Goal: Task Accomplishment & Management: Manage account settings

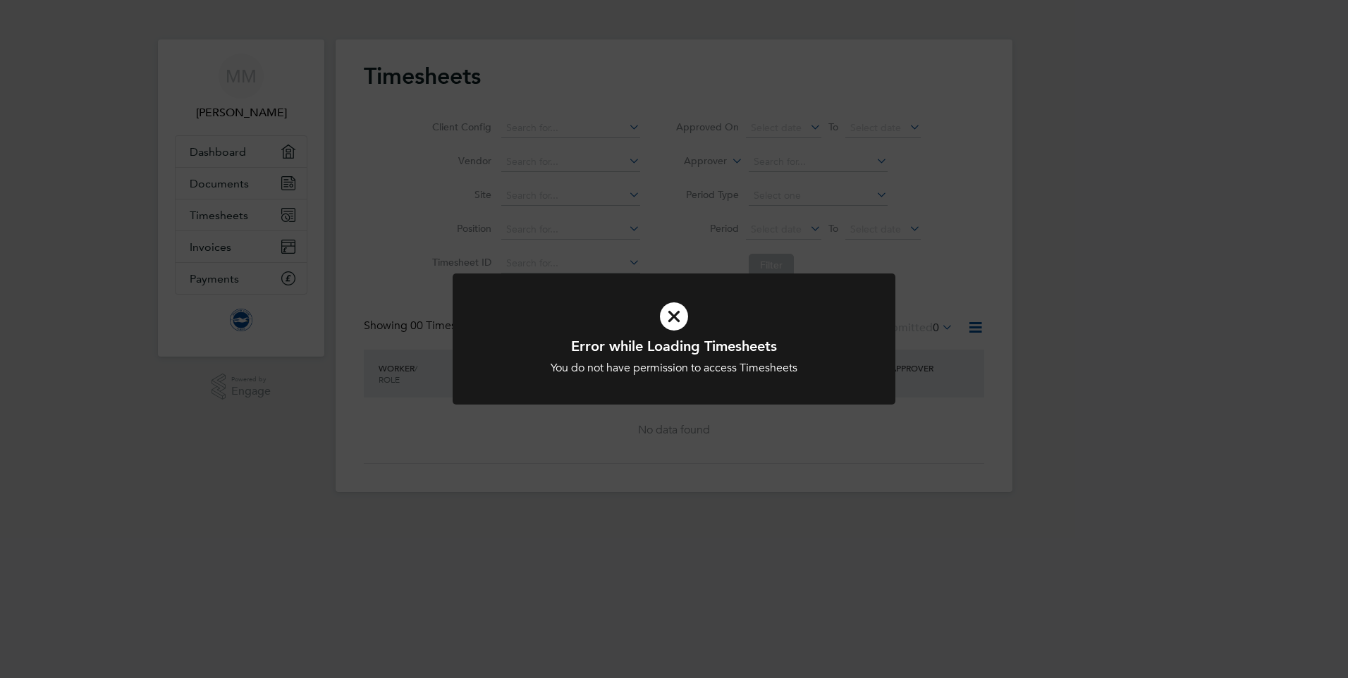
click at [747, 349] on h1 "Error while Loading Timesheets" at bounding box center [674, 346] width 367 height 18
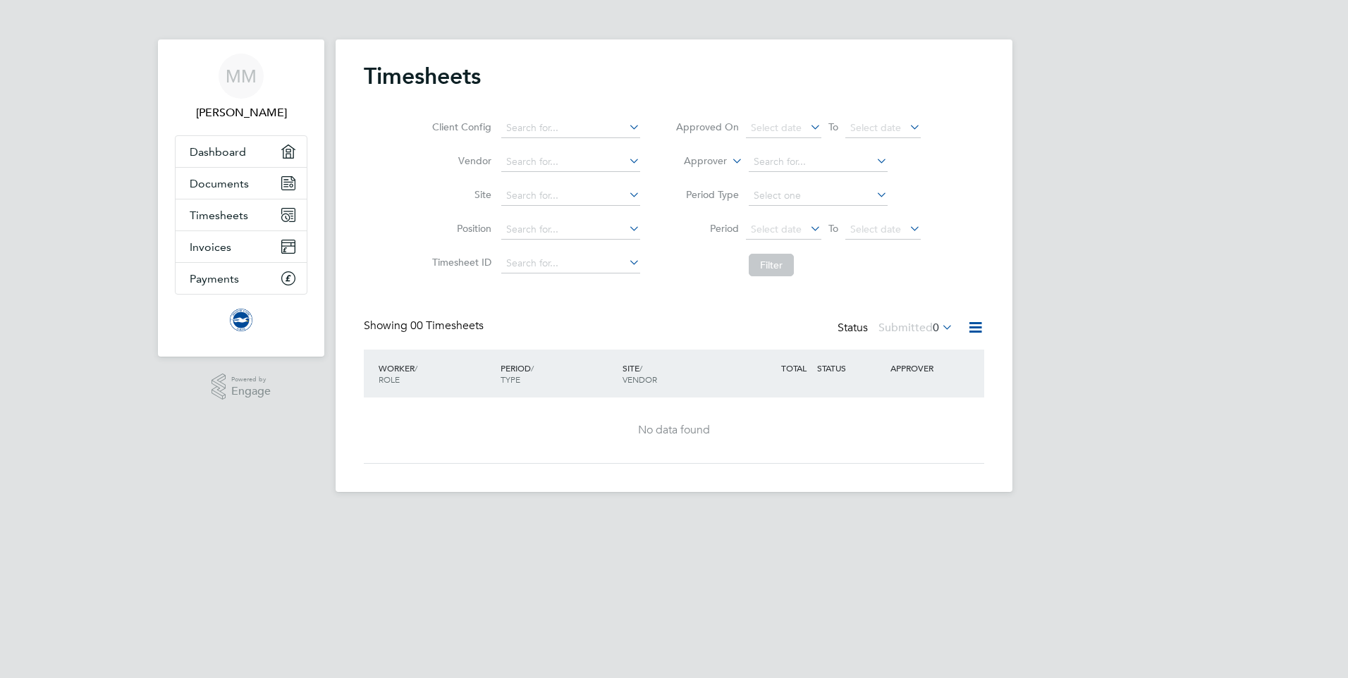
click at [663, 330] on div "Showing 00 Timesheets Status Submitted 0" at bounding box center [674, 334] width 620 height 31
click at [233, 220] on span "Timesheets" at bounding box center [219, 215] width 59 height 13
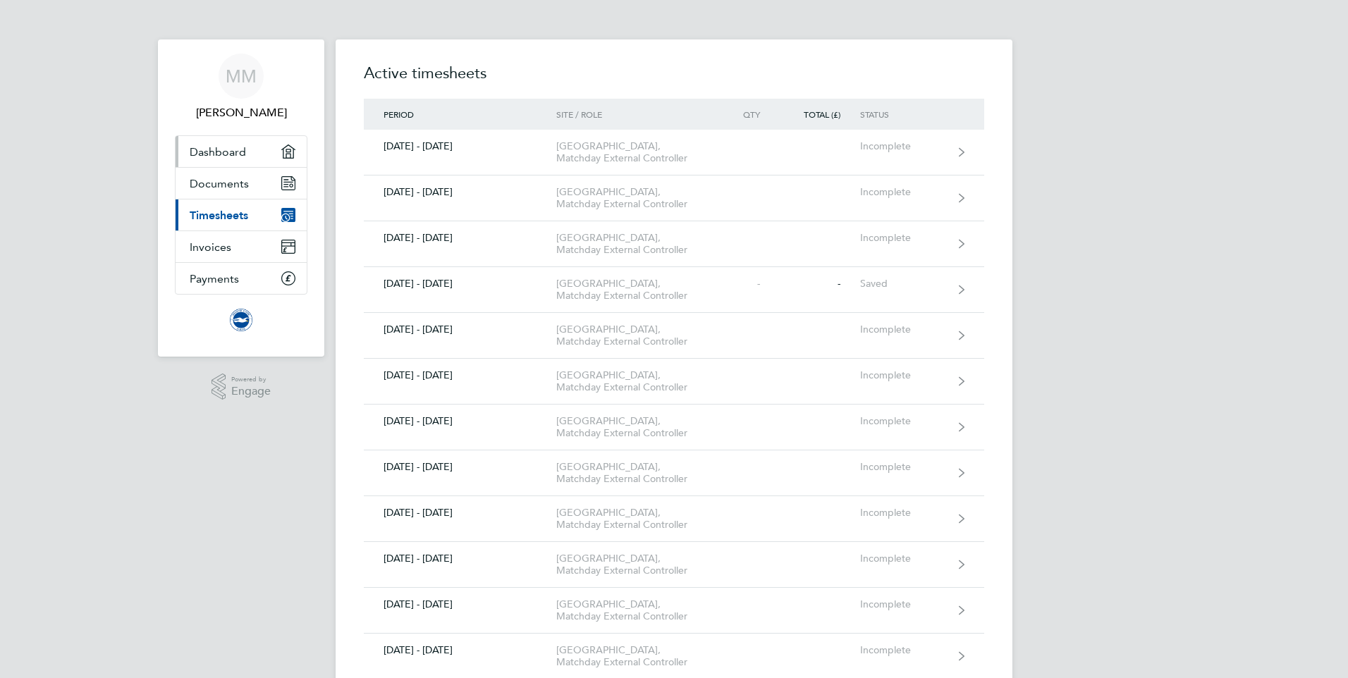
click at [225, 150] on span "Dashboard" at bounding box center [218, 151] width 56 height 13
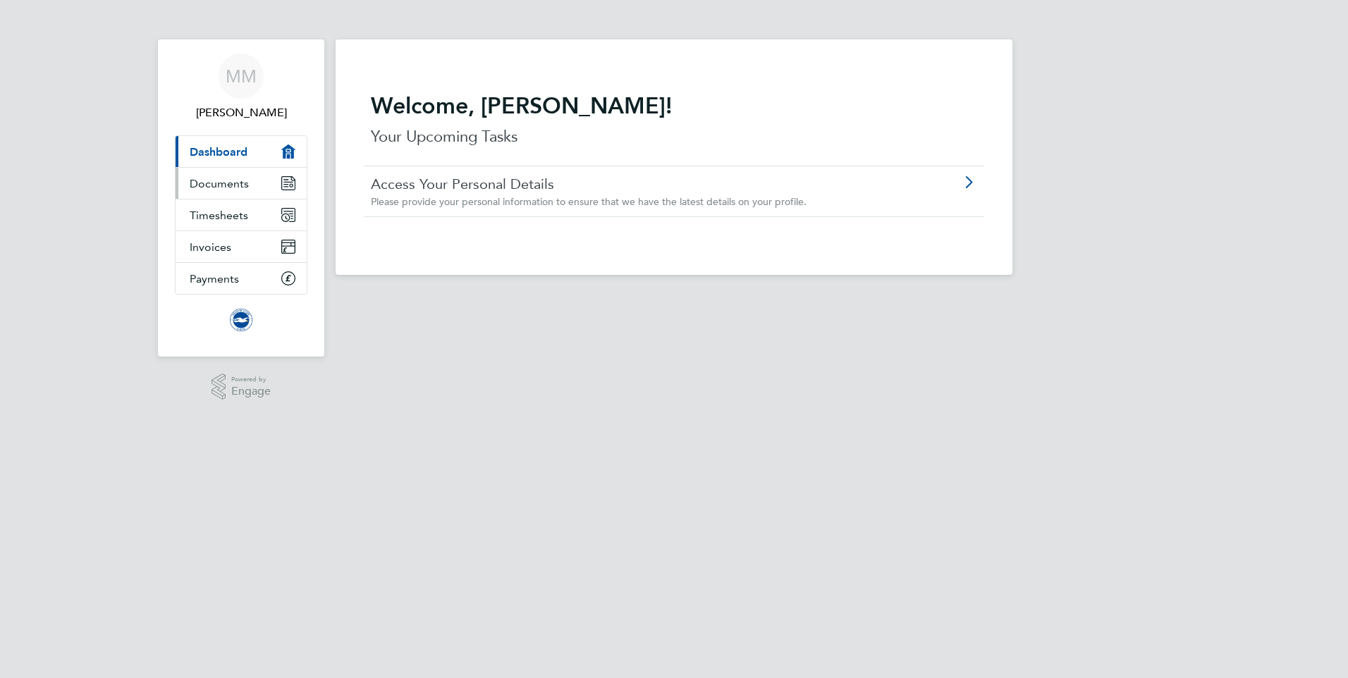
click at [215, 190] on link "Documents" at bounding box center [241, 183] width 131 height 31
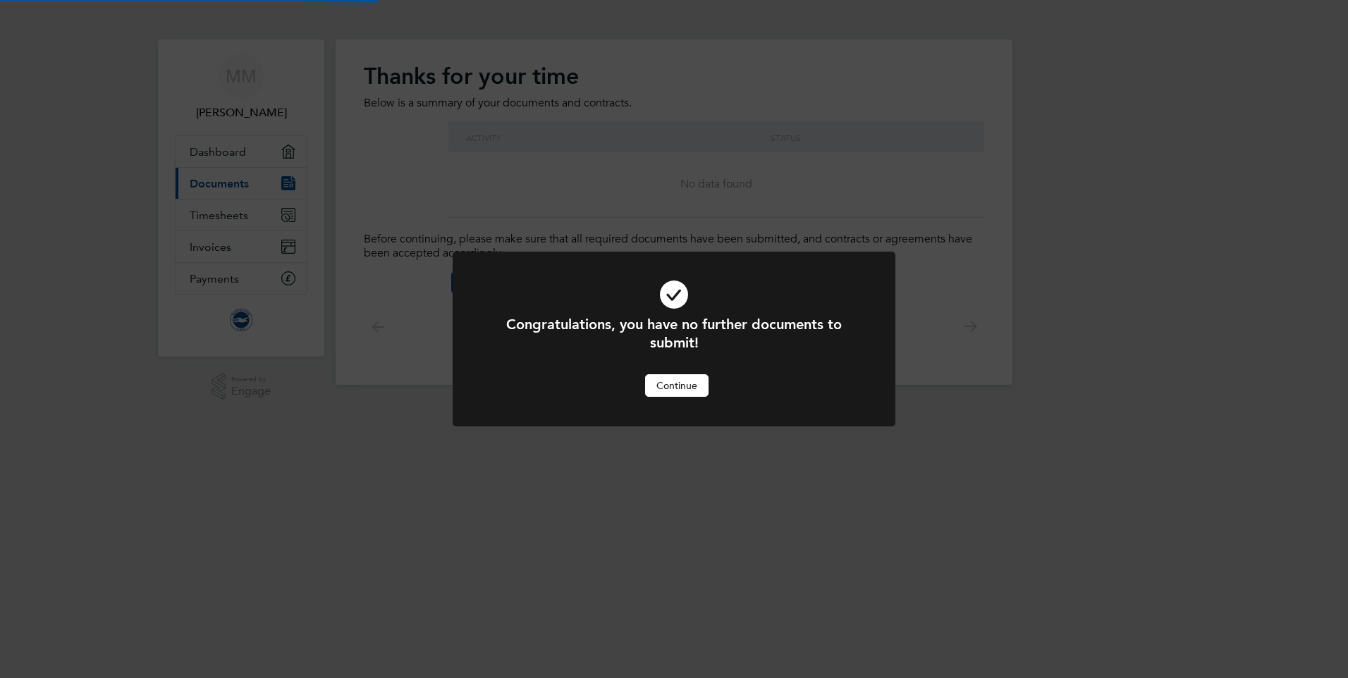
click at [212, 212] on div "Congratulations, you have no further documents to submit! Cancel Continue" at bounding box center [674, 339] width 1348 height 678
click at [671, 388] on button "Continue" at bounding box center [676, 385] width 63 height 23
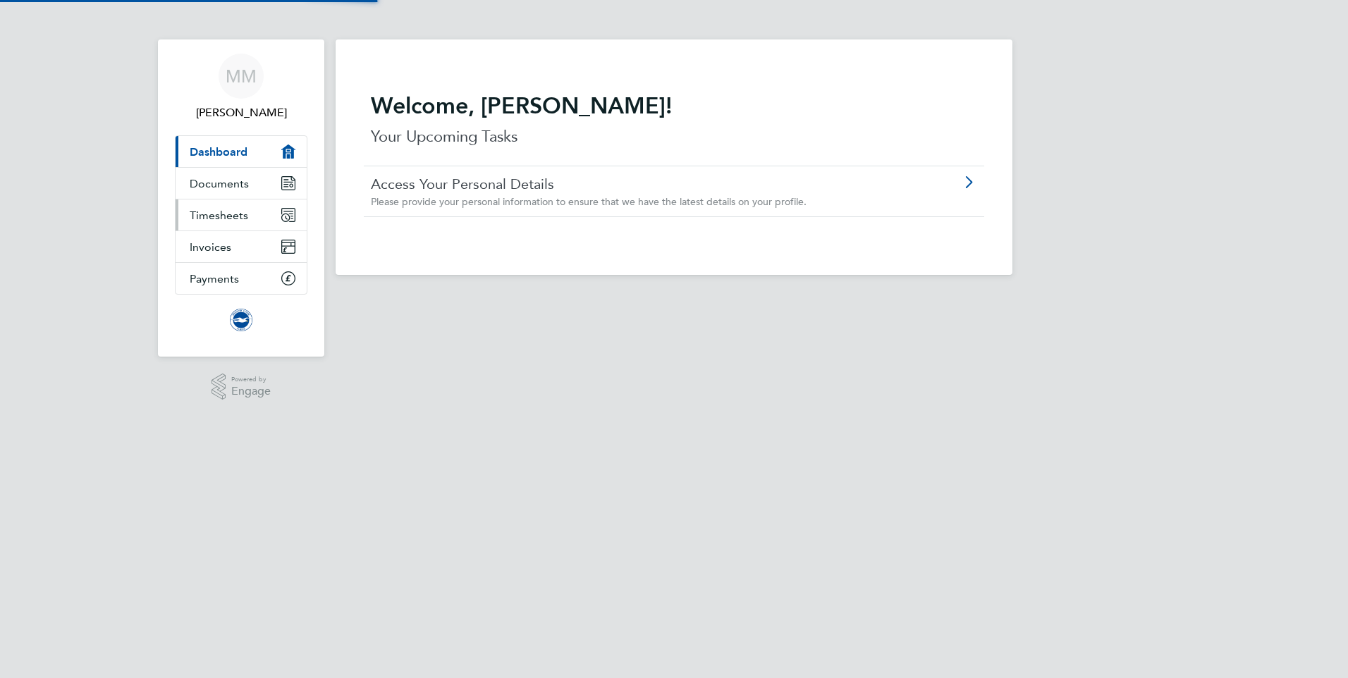
click at [238, 212] on span "Timesheets" at bounding box center [219, 215] width 59 height 13
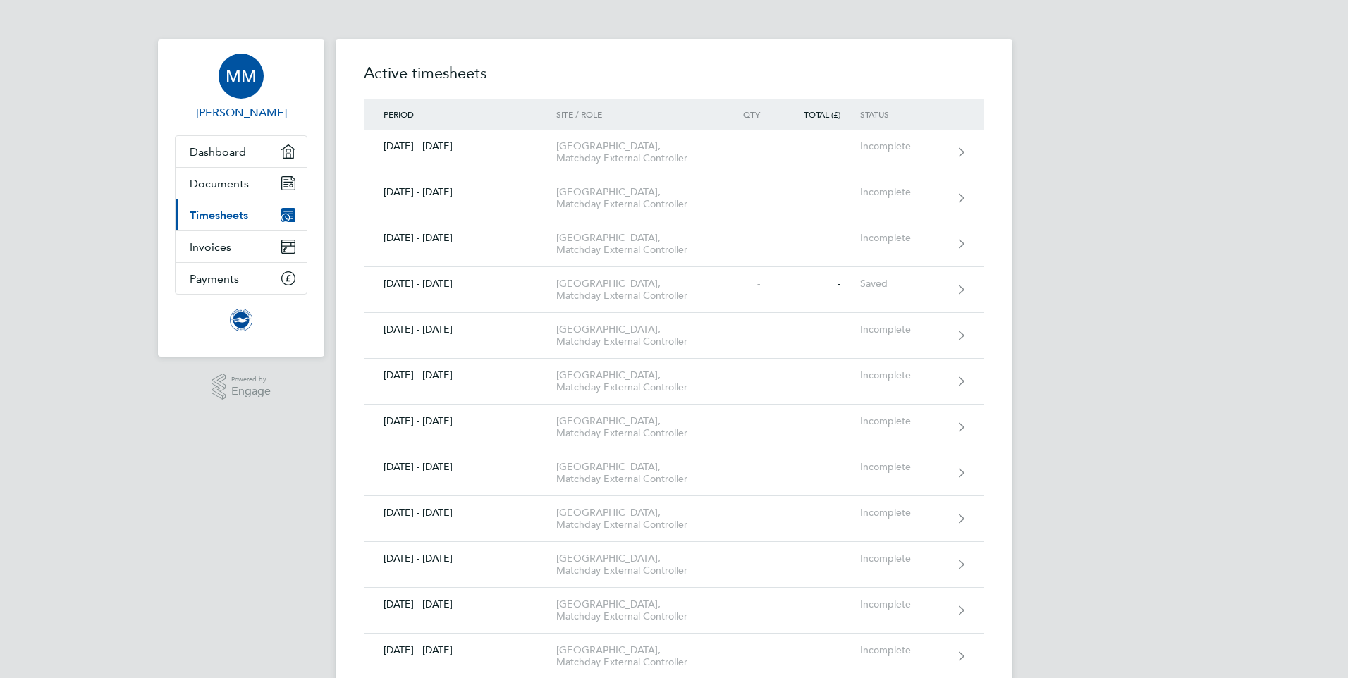
click at [216, 91] on link "MM [PERSON_NAME]" at bounding box center [241, 88] width 133 height 68
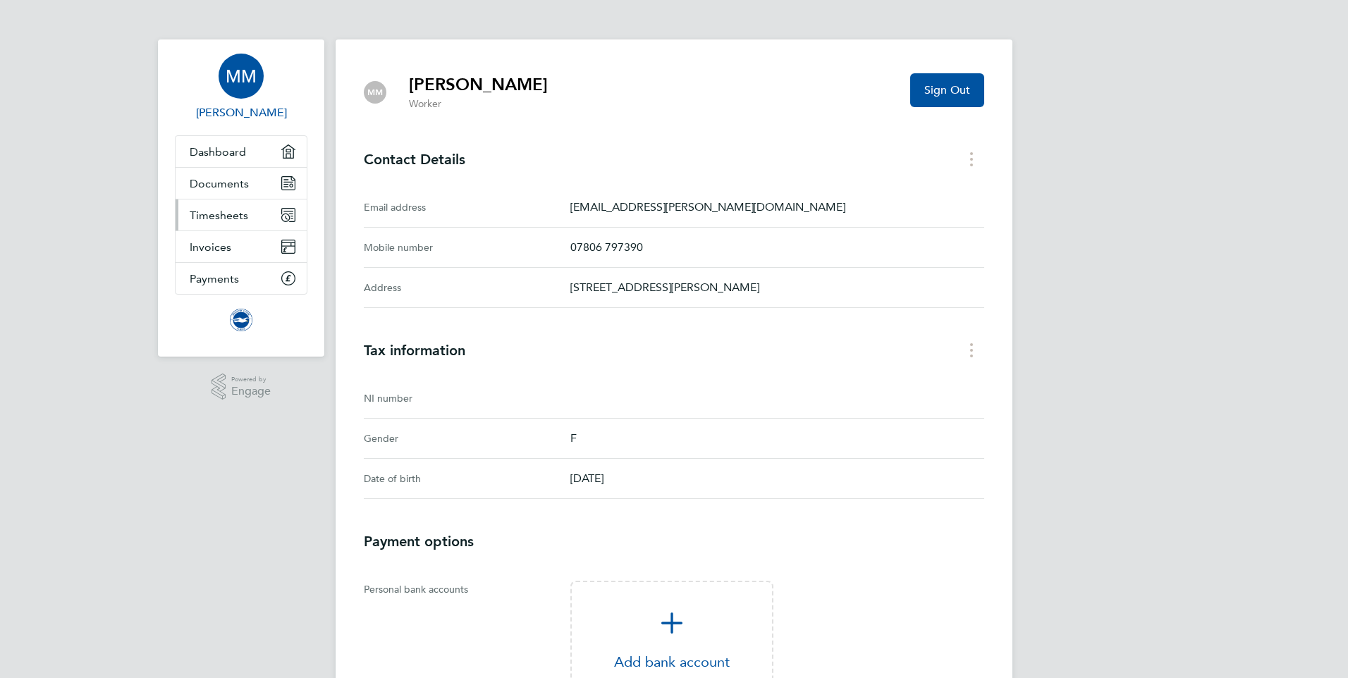
click at [229, 222] on link "Timesheets" at bounding box center [241, 215] width 131 height 31
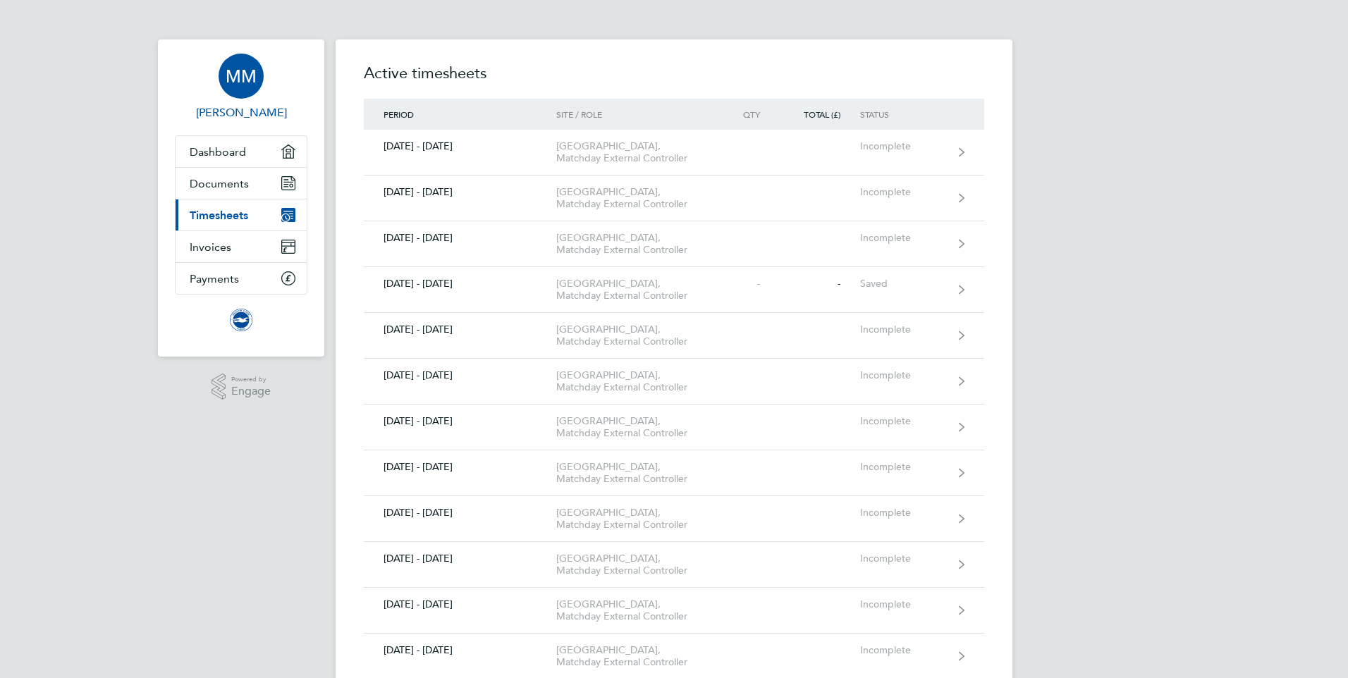
click at [243, 105] on span "[PERSON_NAME]" at bounding box center [241, 112] width 133 height 17
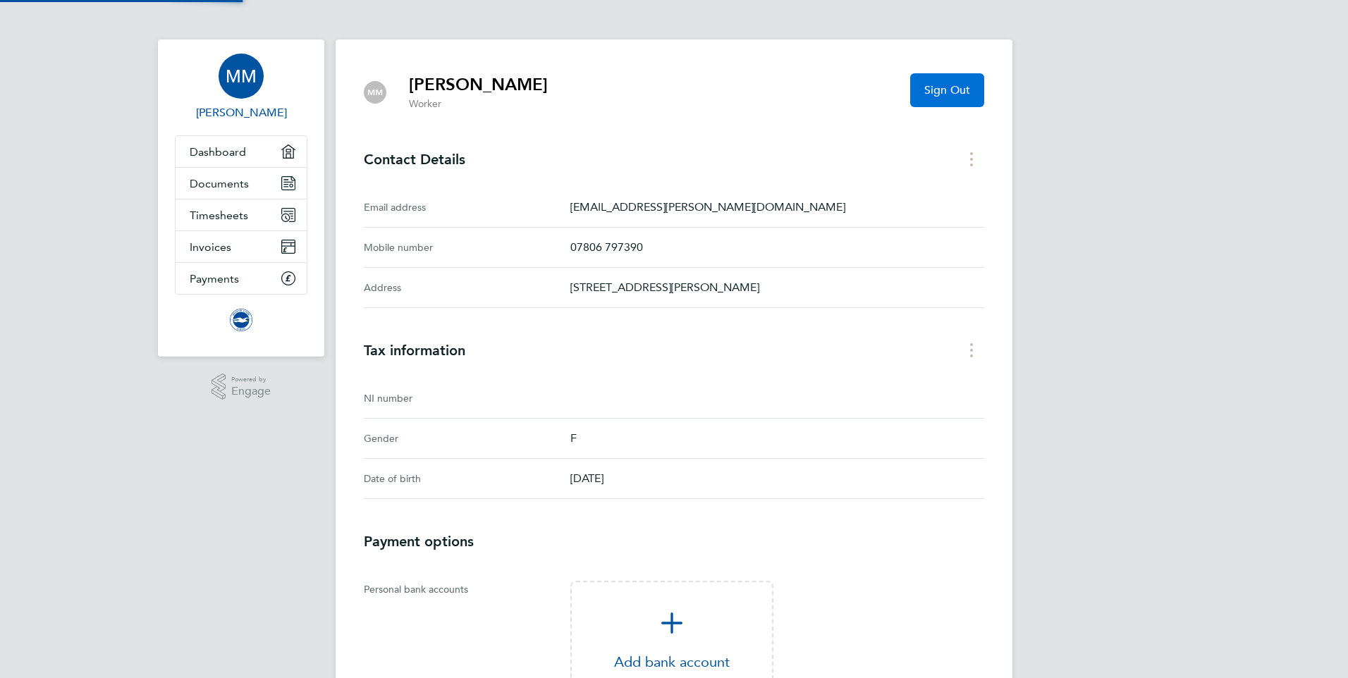
click at [959, 102] on button "Sign Out" at bounding box center [947, 90] width 74 height 34
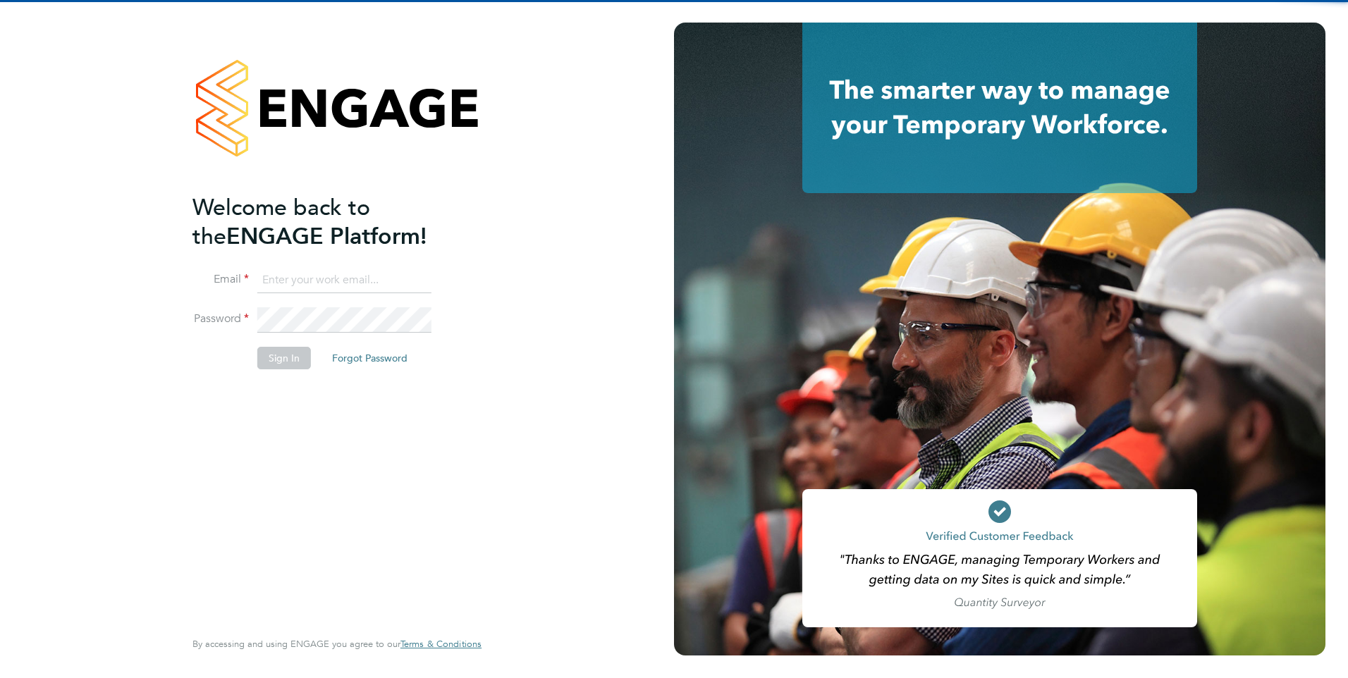
click at [358, 286] on input at bounding box center [344, 280] width 174 height 25
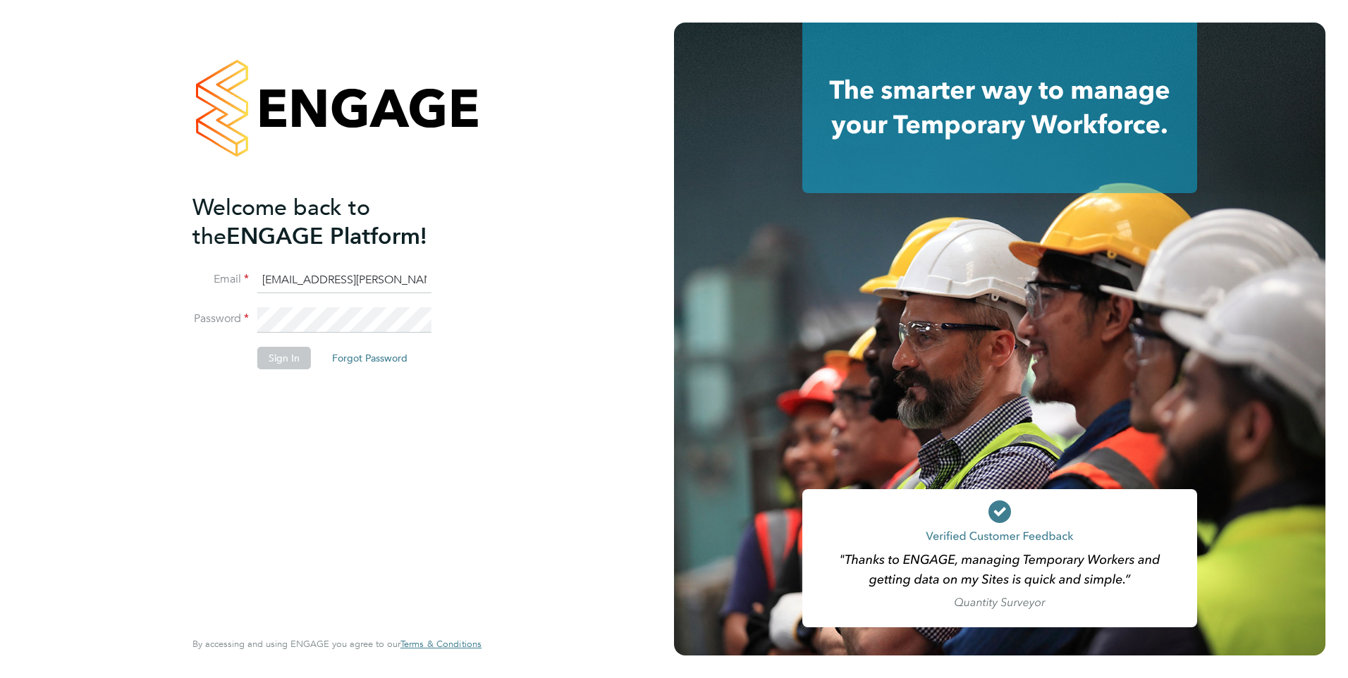
type input "[EMAIL_ADDRESS][PERSON_NAME][DOMAIN_NAME]"
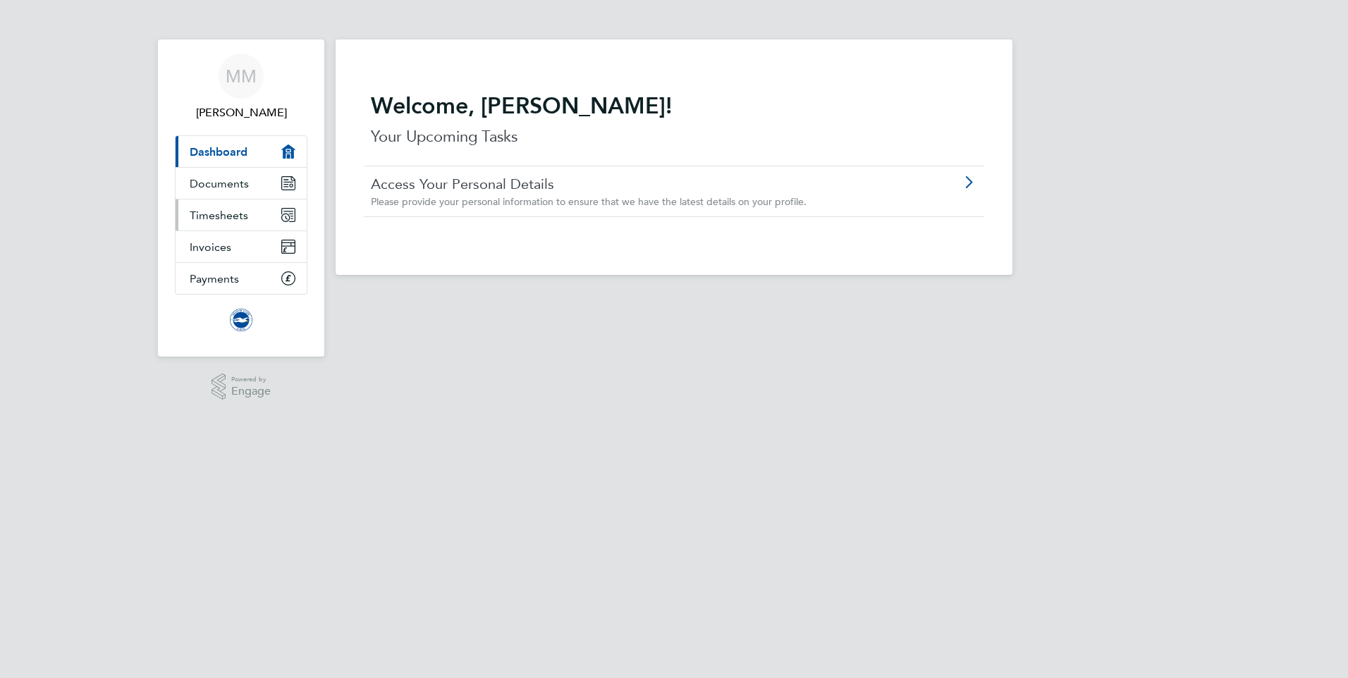
click at [228, 214] on span "Timesheets" at bounding box center [219, 215] width 59 height 13
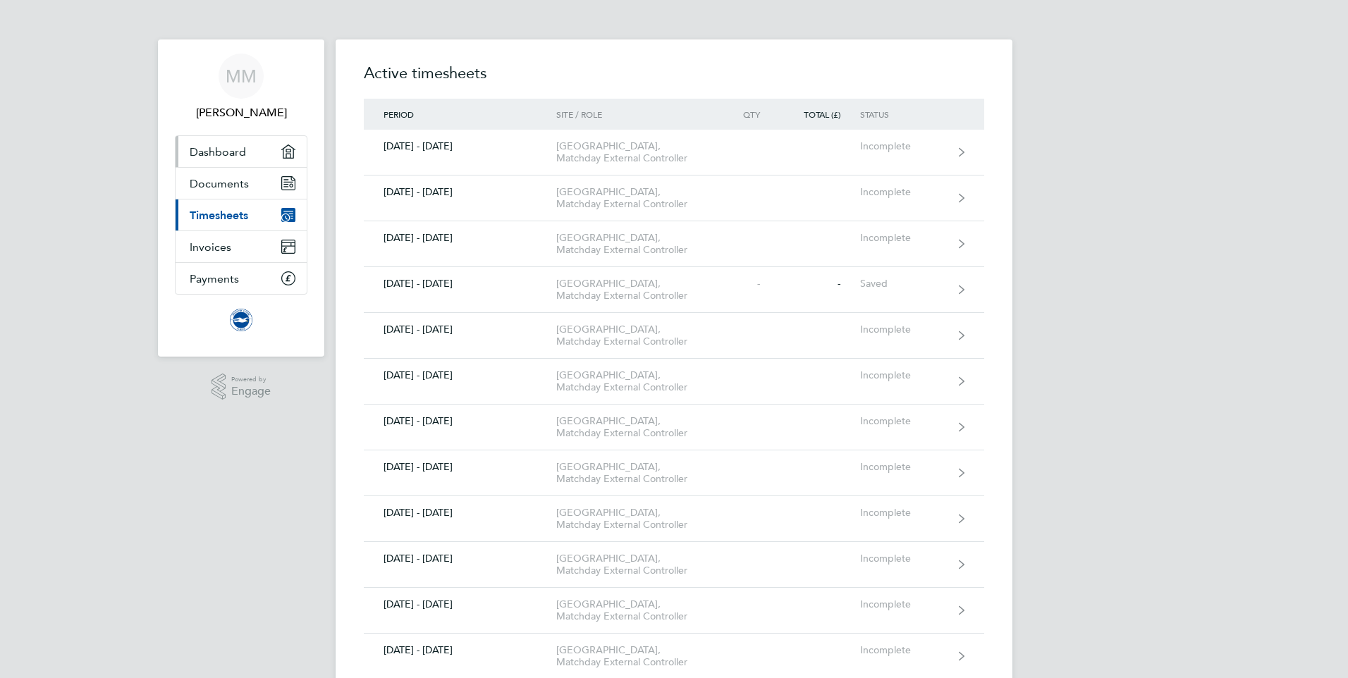
click at [235, 157] on span "Dashboard" at bounding box center [218, 151] width 56 height 13
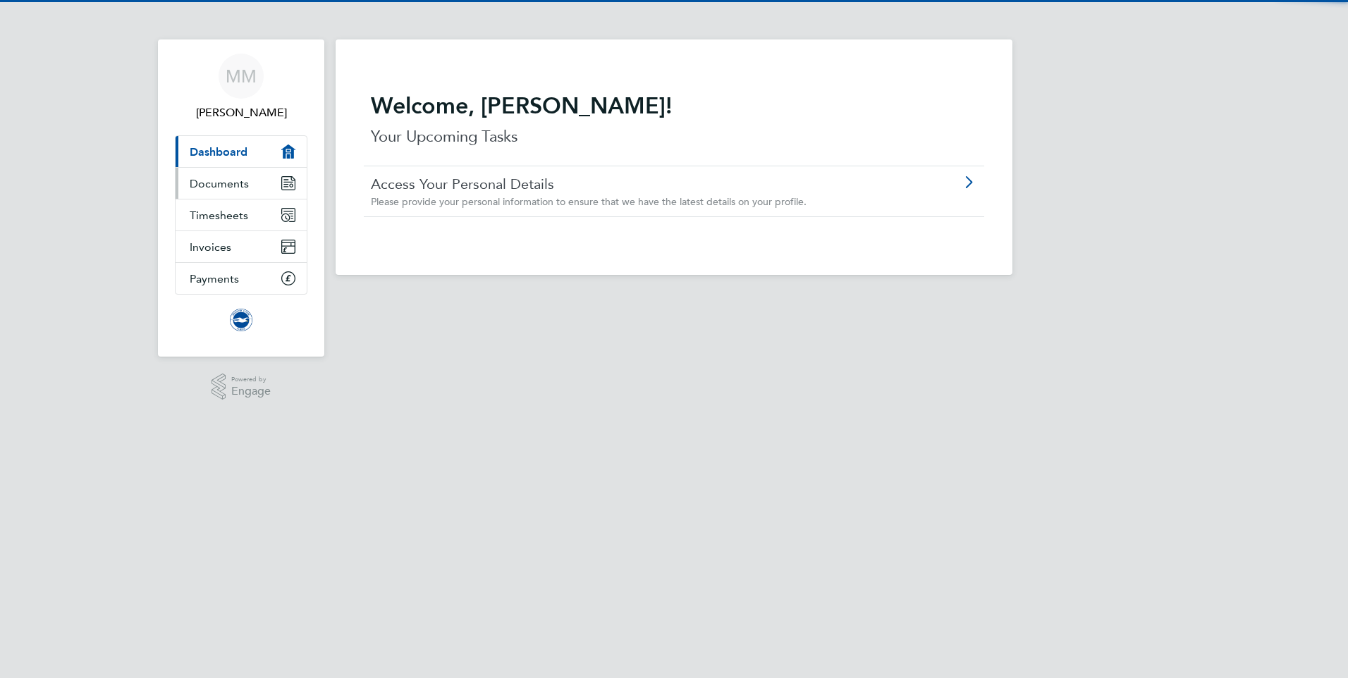
click at [230, 181] on span "Documents" at bounding box center [219, 183] width 59 height 13
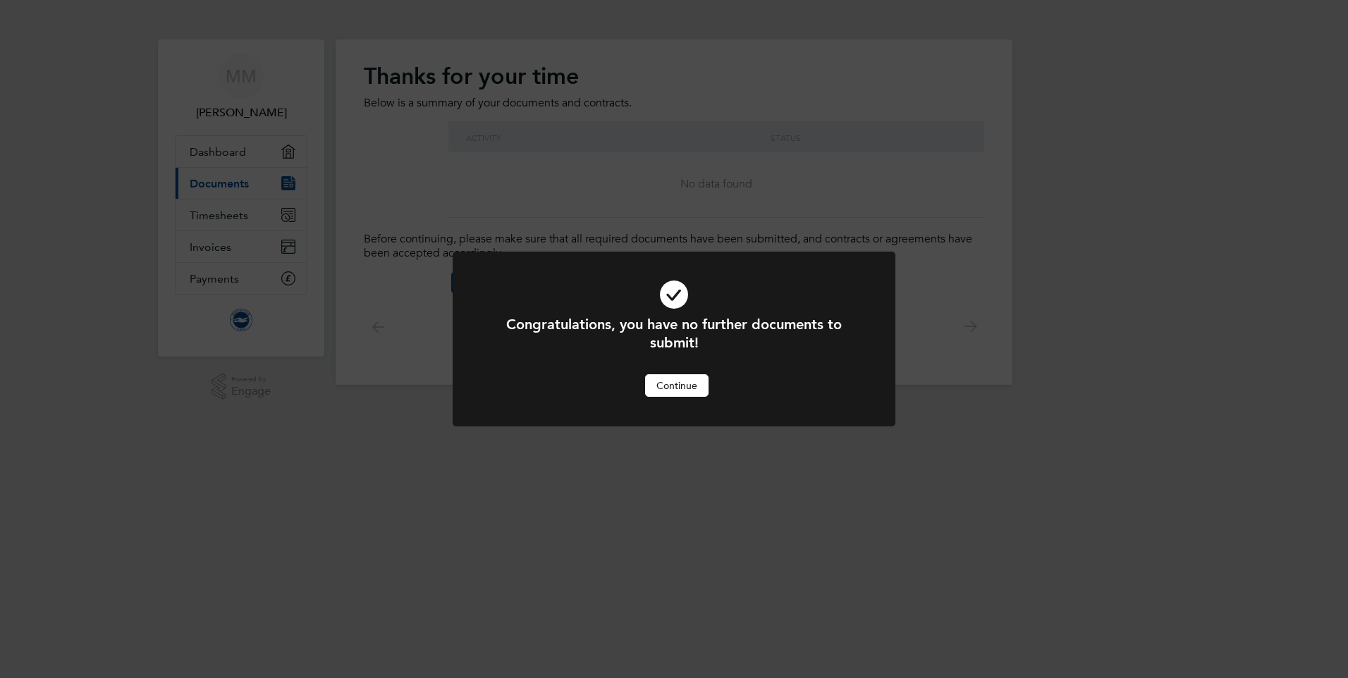
click at [692, 387] on button "Continue" at bounding box center [676, 385] width 63 height 23
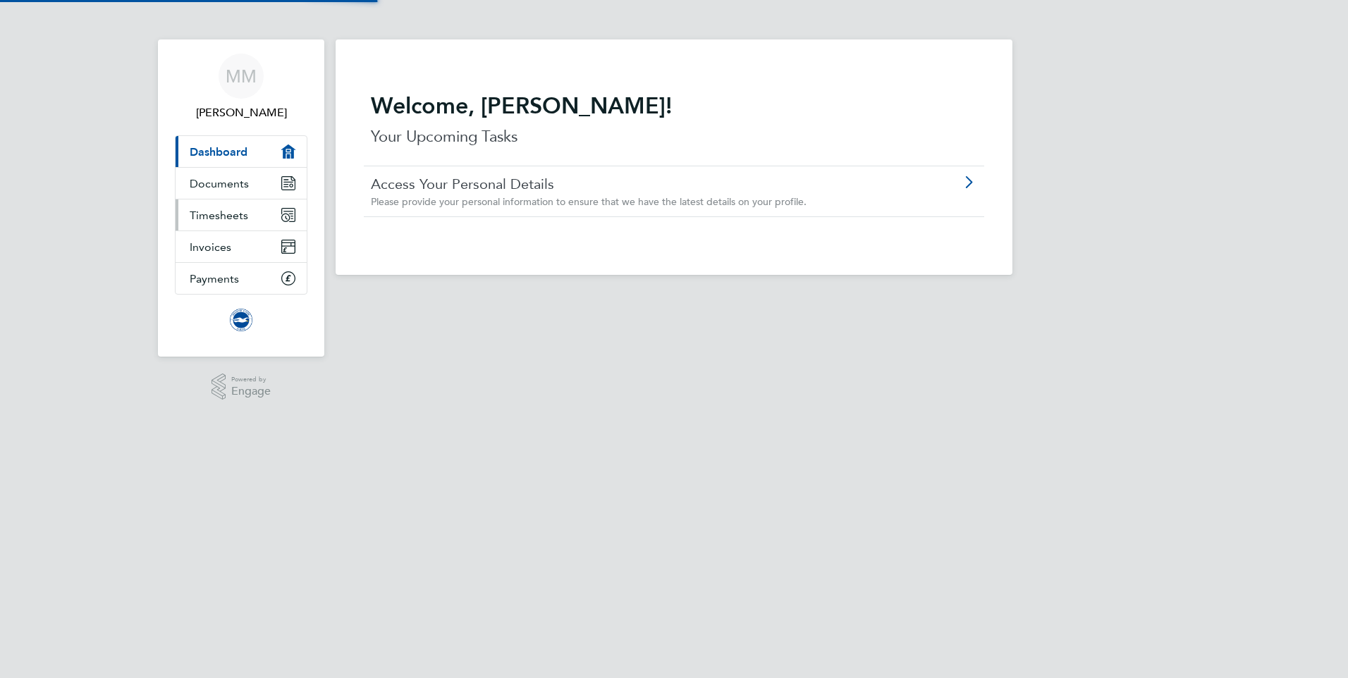
click at [211, 204] on link "Timesheets" at bounding box center [241, 215] width 131 height 31
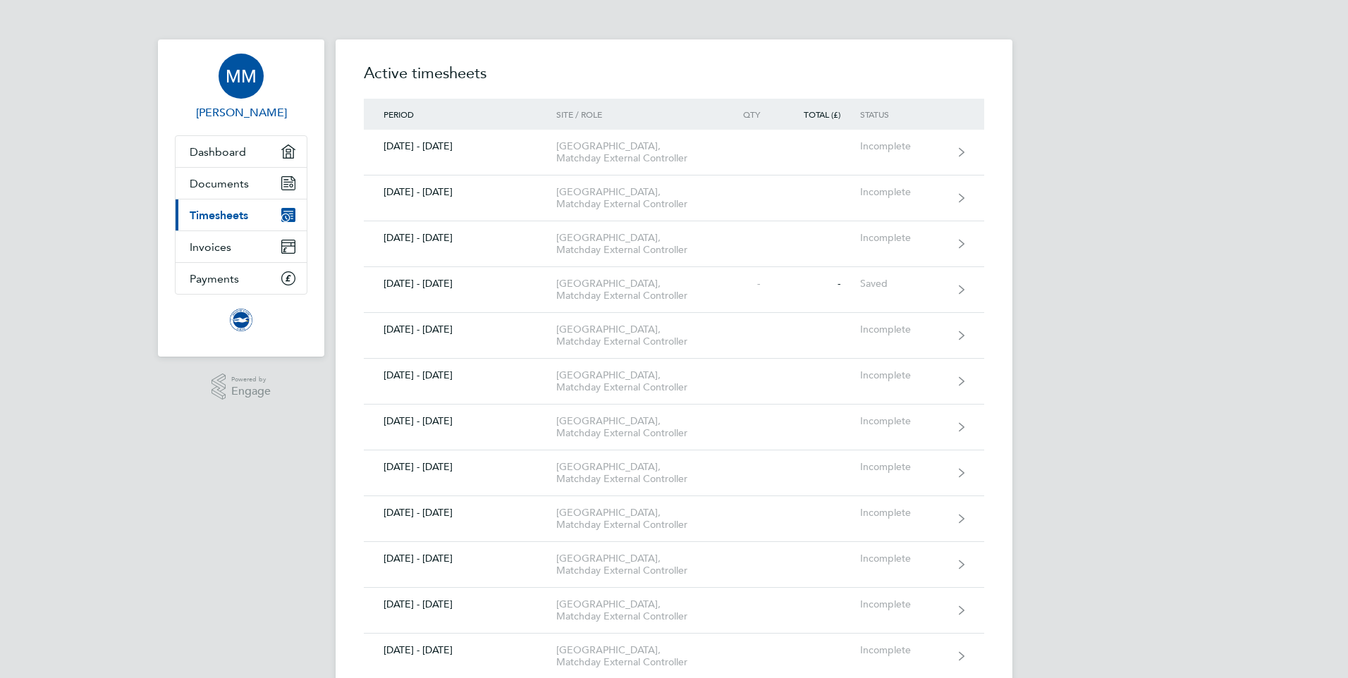
click at [259, 96] on app-avatar "MM" at bounding box center [241, 76] width 45 height 45
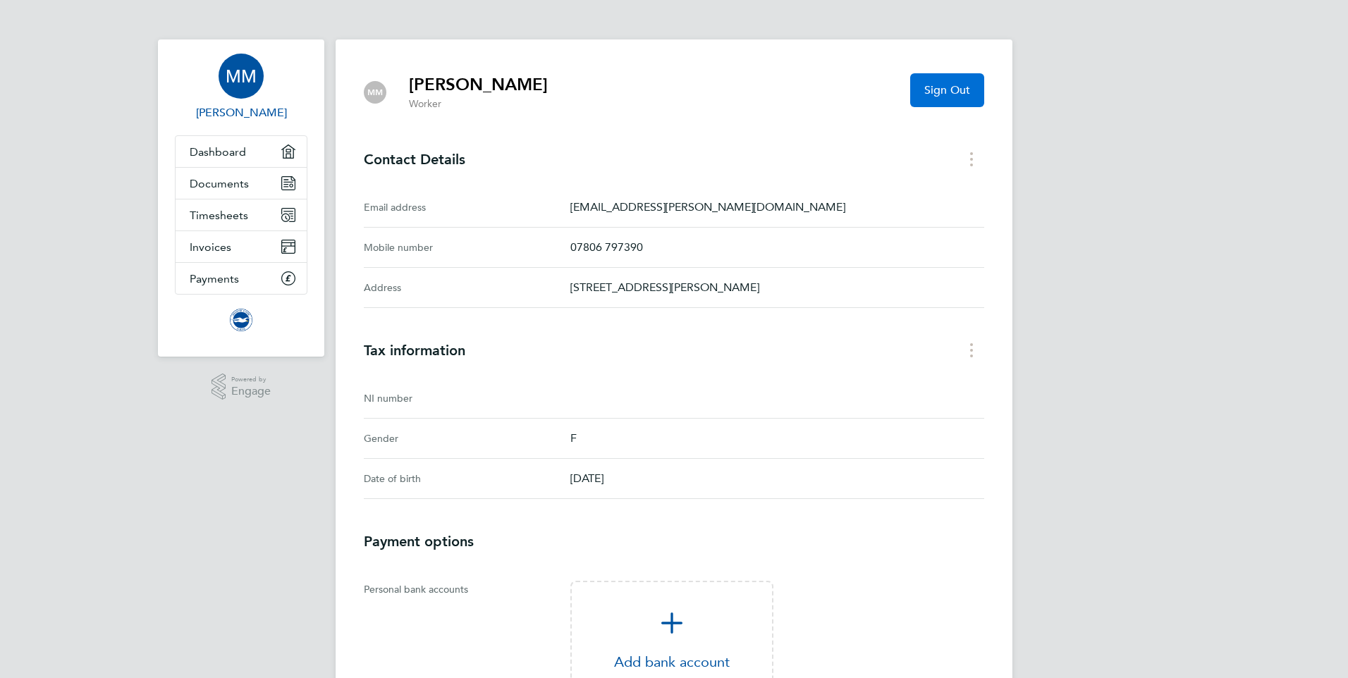
click at [930, 87] on span "Sign Out" at bounding box center [947, 90] width 46 height 14
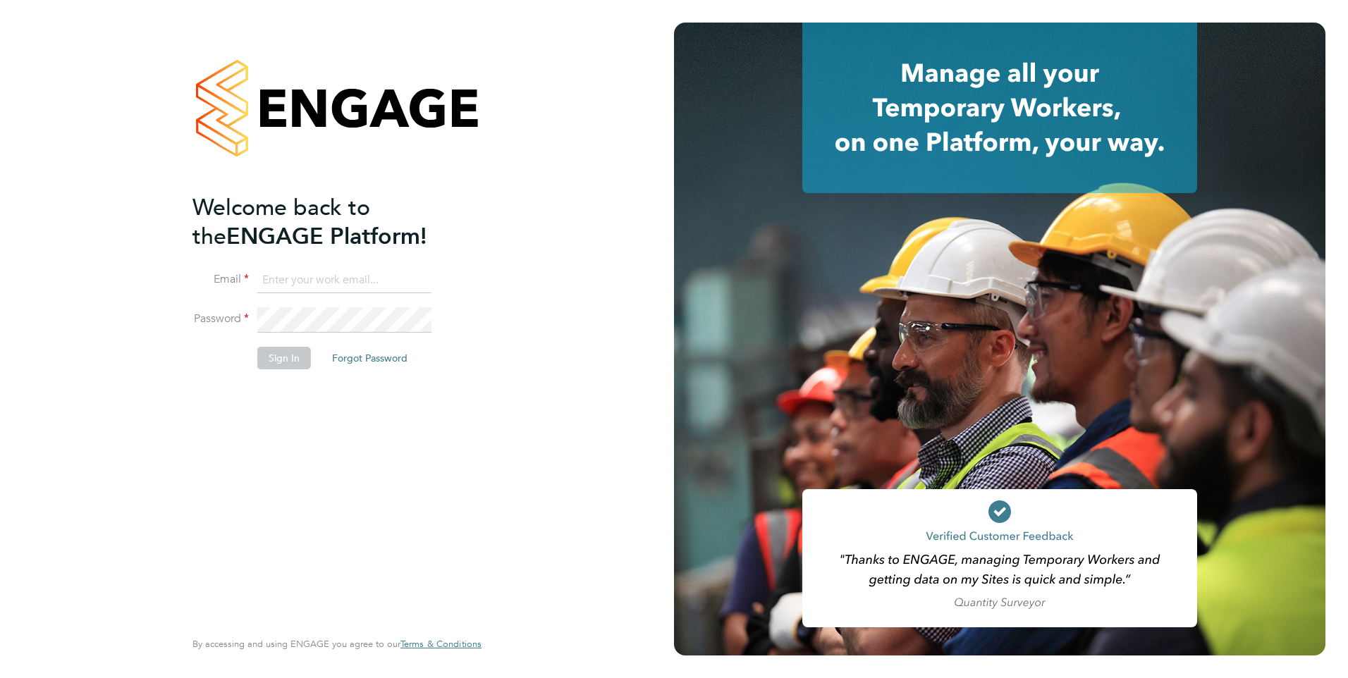
click at [315, 269] on input at bounding box center [344, 280] width 174 height 25
drag, startPoint x: 340, startPoint y: 280, endPoint x: 896, endPoint y: 224, distance: 559.1
click at [896, 224] on app-barbie "Welcome back to the ENGAGE Platform! Email megan.morris@brightonandhovealbion.c…" at bounding box center [674, 339] width 1348 height 678
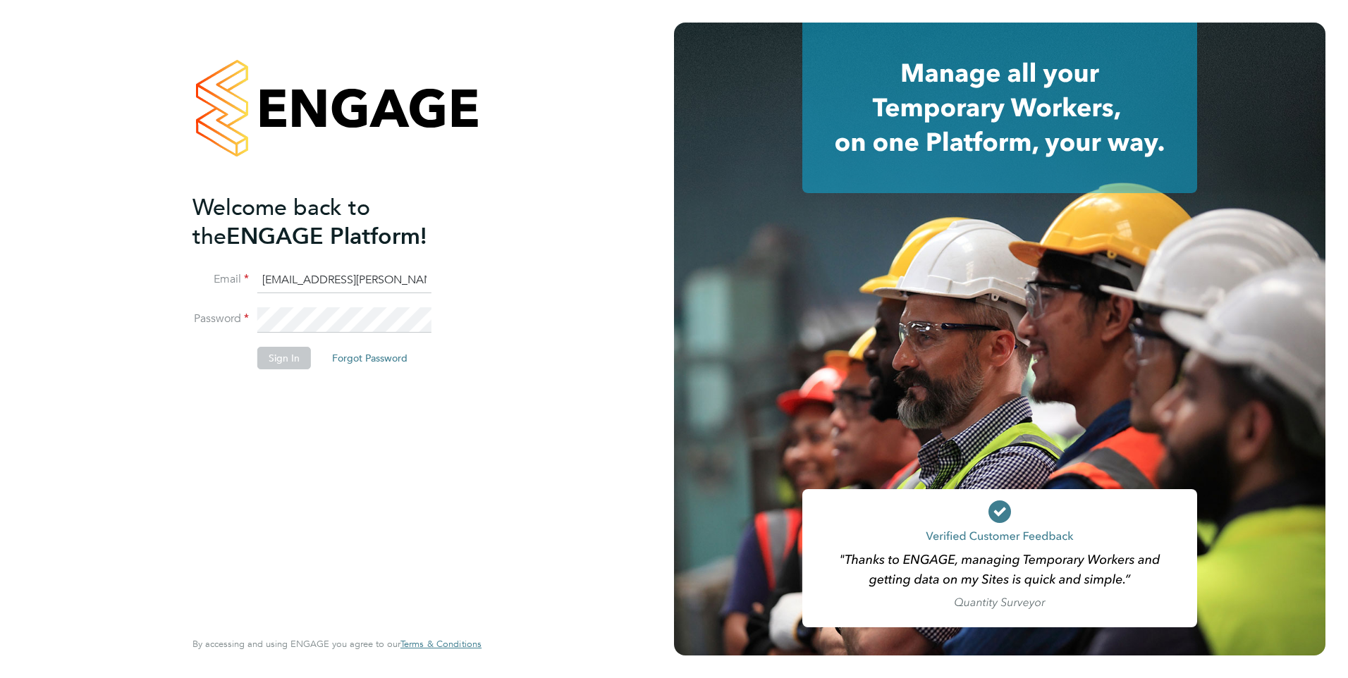
type input "megan.morris@bhafc.co.uk"
click at [475, 482] on div "Welcome back to the ENGAGE Platform! Email megan.morris@bhafc.co.uk Password Si…" at bounding box center [336, 336] width 289 height 627
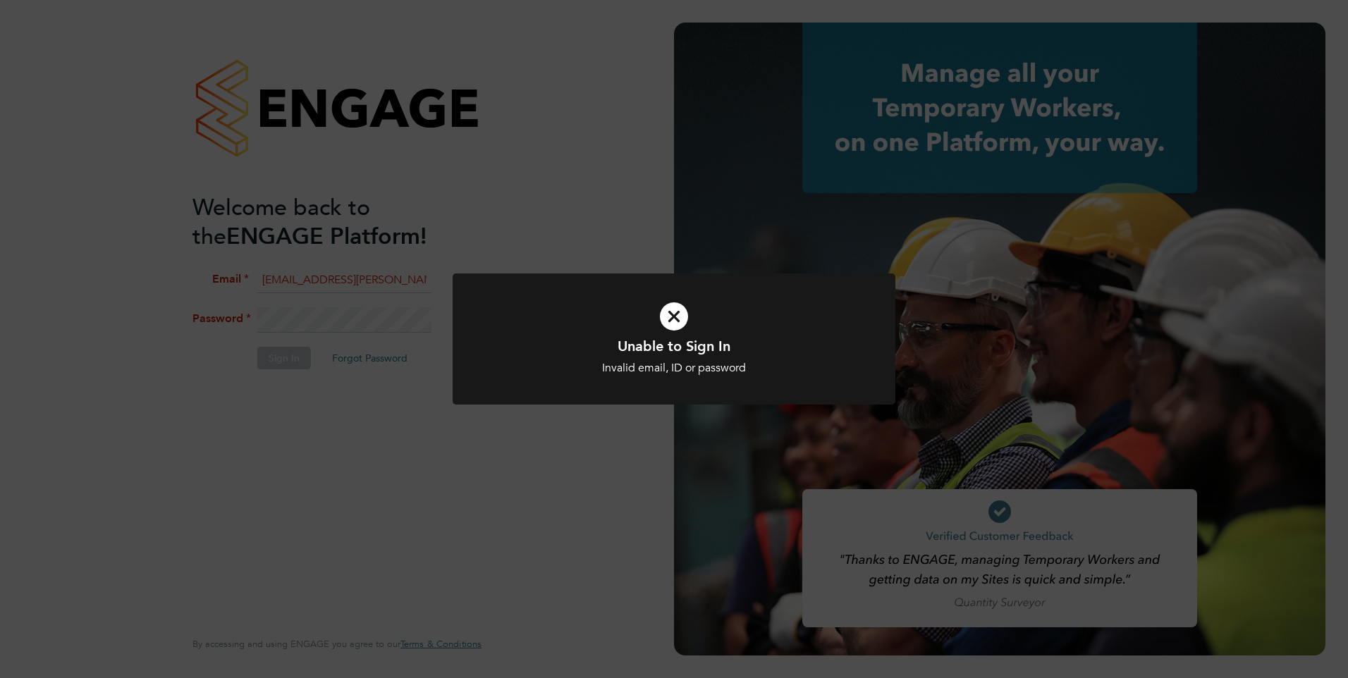
click at [692, 325] on icon at bounding box center [674, 316] width 367 height 55
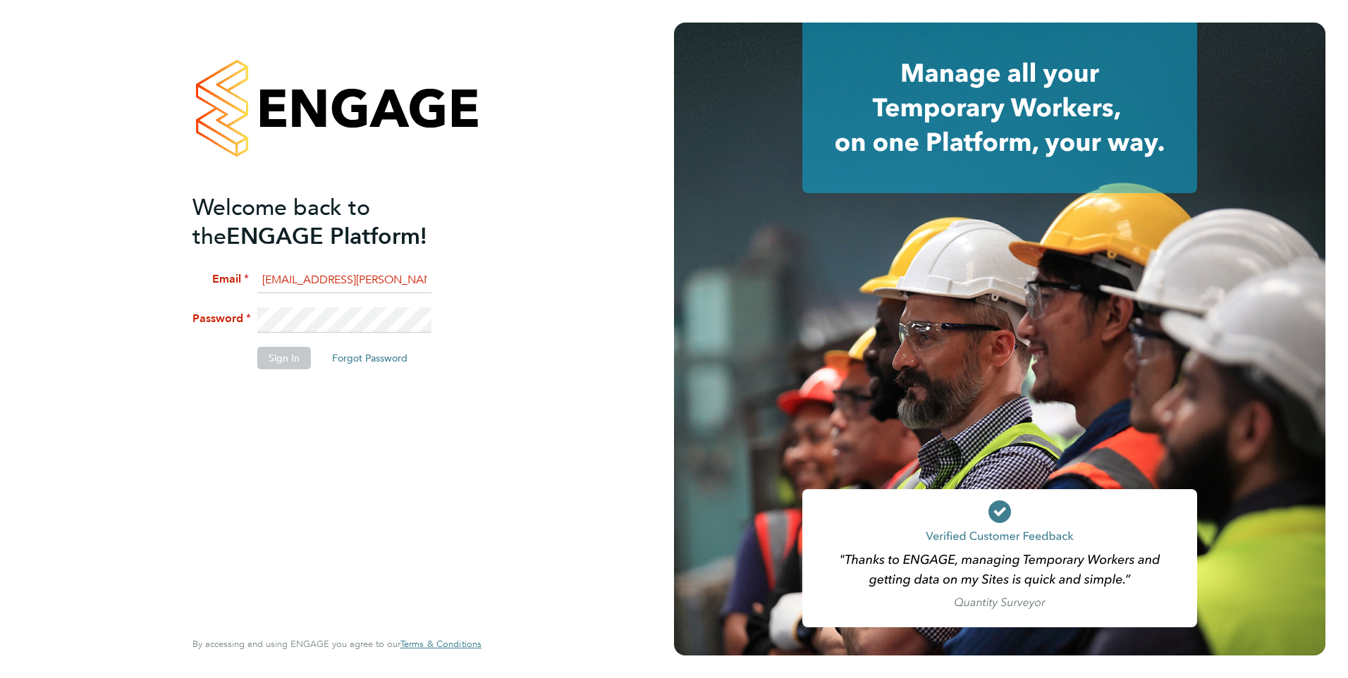
click at [150, 324] on div "Welcome back to the ENGAGE Platform! Email megan.morris@bhafc.co.uk Password Si…" at bounding box center [337, 339] width 674 height 678
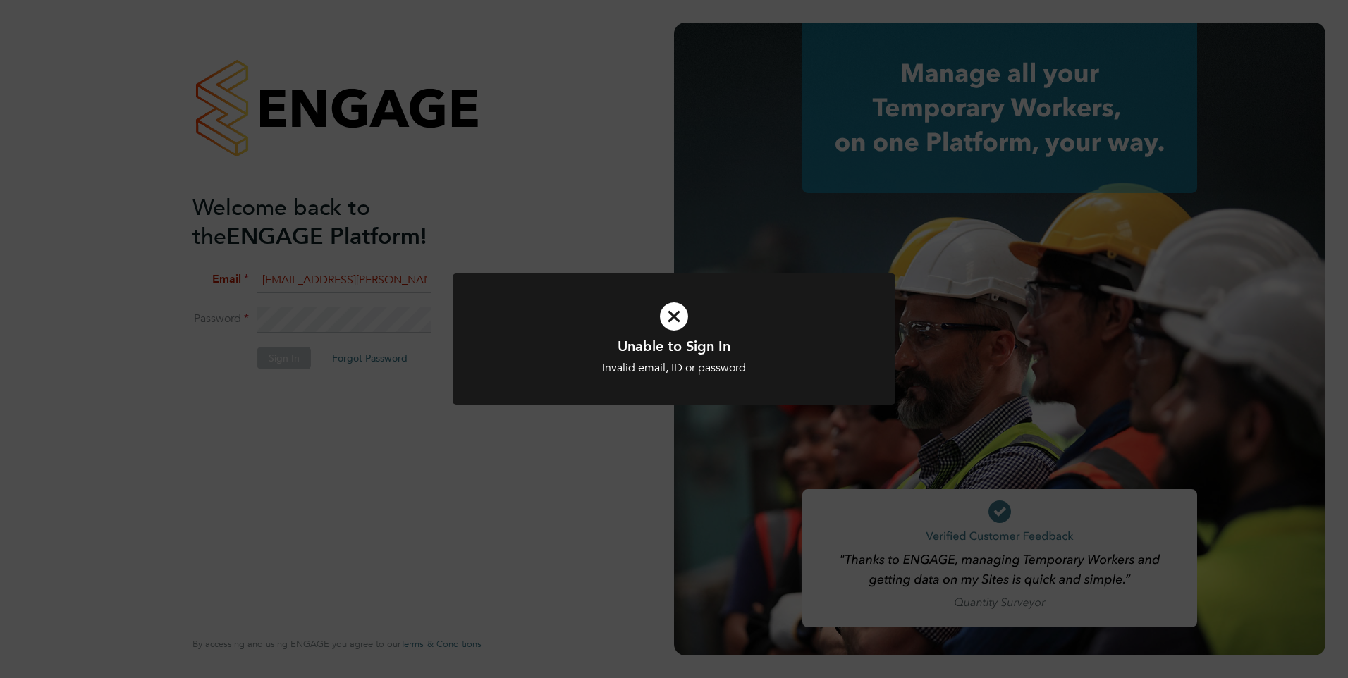
click at [654, 322] on icon at bounding box center [674, 316] width 367 height 55
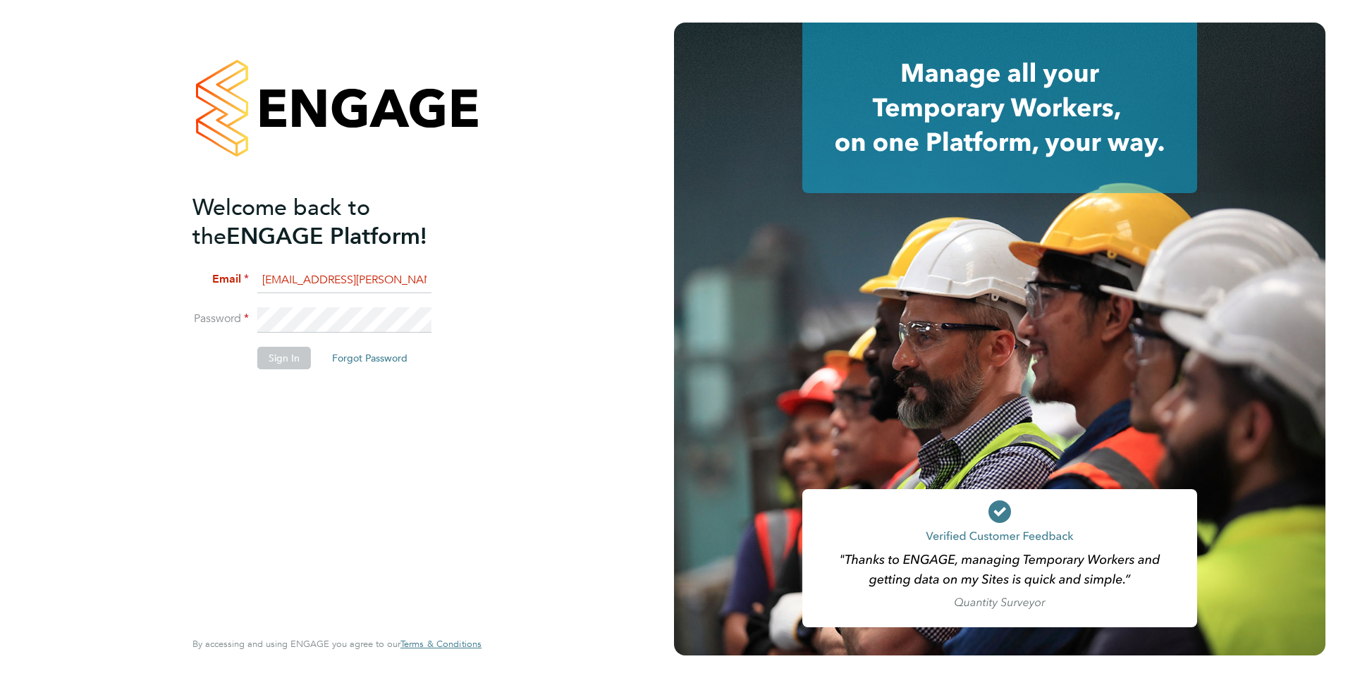
click at [190, 305] on div "Welcome back to the ENGAGE Platform! Email megan.morris@bhafc.co.uk Password Si…" at bounding box center [336, 339] width 345 height 678
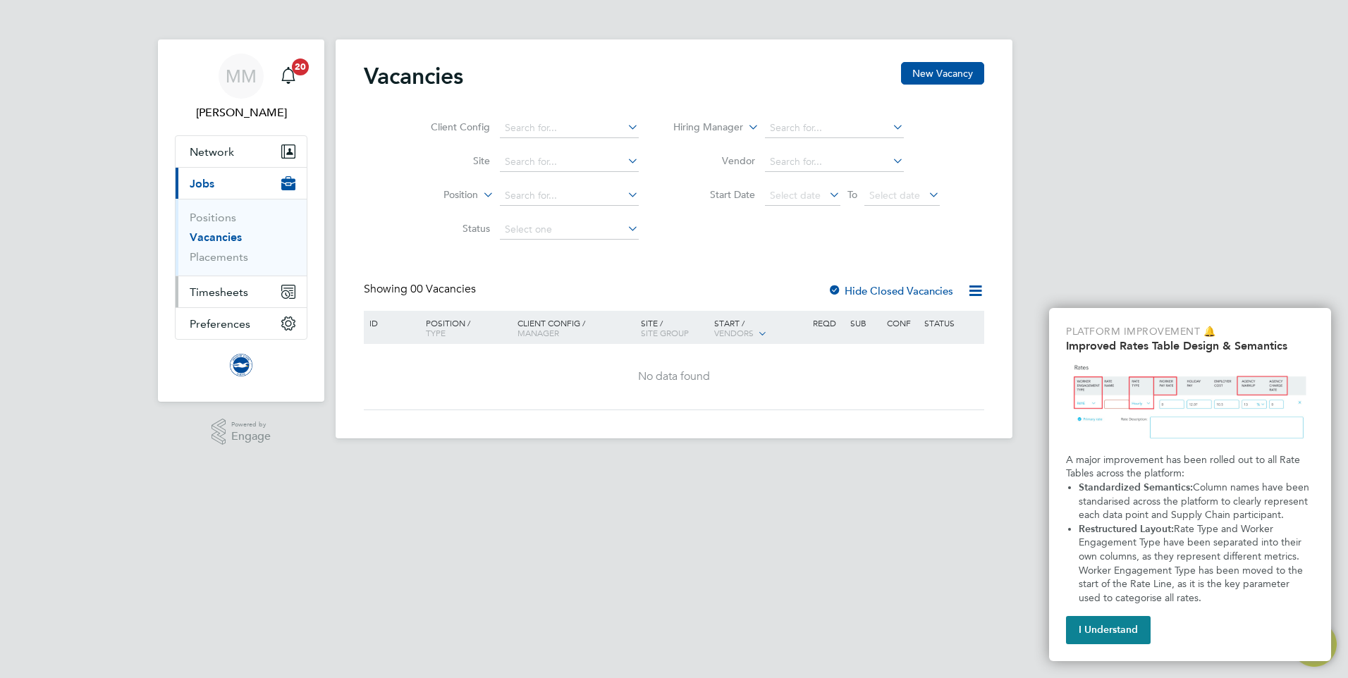
drag, startPoint x: 222, startPoint y: 286, endPoint x: 257, endPoint y: 294, distance: 35.4
click at [222, 286] on span "Timesheets" at bounding box center [219, 292] width 59 height 13
click at [299, 75] on app-alerts-badge "20" at bounding box center [300, 66] width 18 height 19
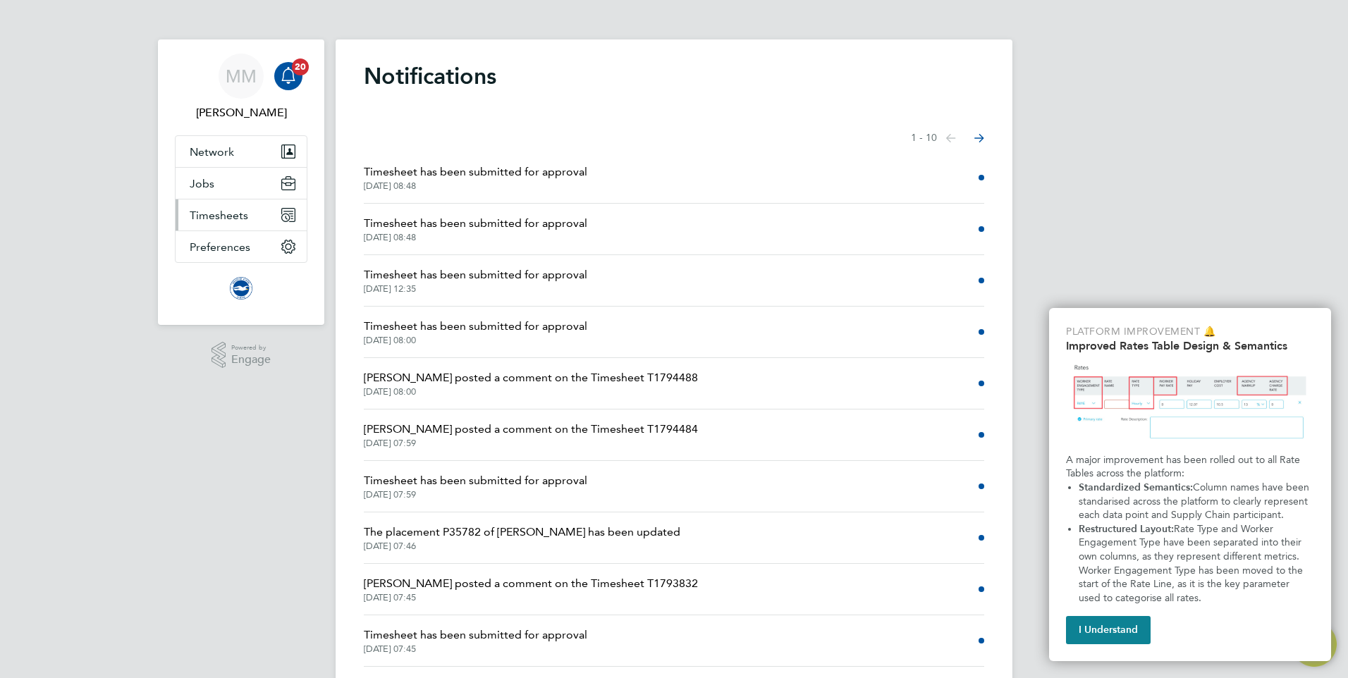
click at [235, 205] on button "Timesheets" at bounding box center [241, 215] width 131 height 31
click at [224, 218] on span "Timesheets" at bounding box center [219, 215] width 59 height 13
click at [221, 245] on link "Timesheets" at bounding box center [219, 249] width 59 height 13
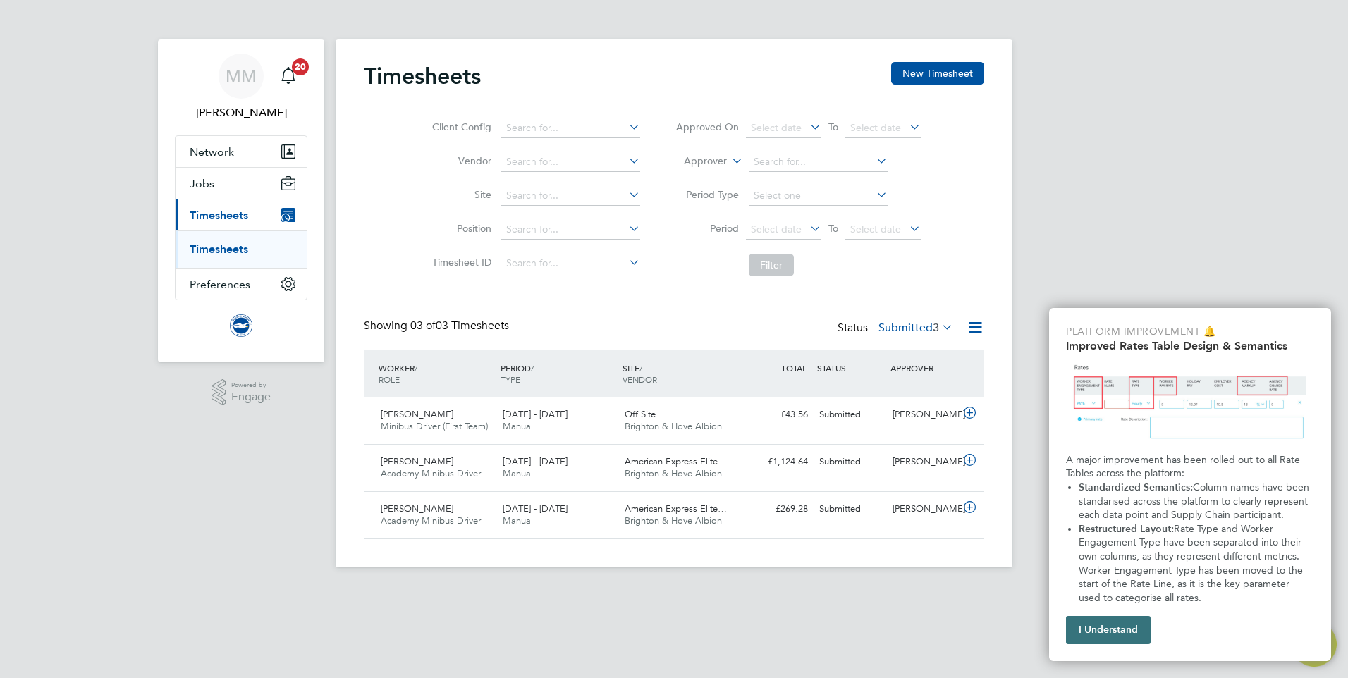
click at [1132, 637] on button "I Understand" at bounding box center [1108, 630] width 85 height 28
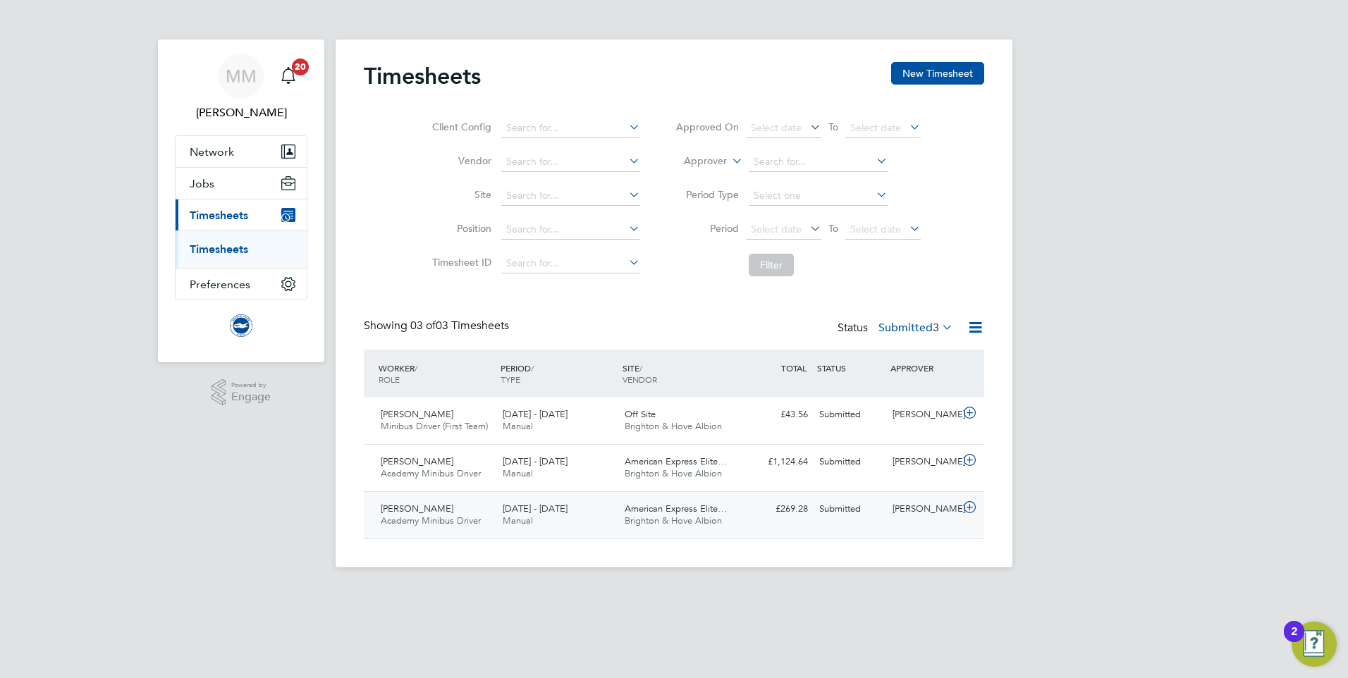
click at [710, 515] on div "American Express Elite… Brighton & Hove Albion" at bounding box center [680, 515] width 122 height 35
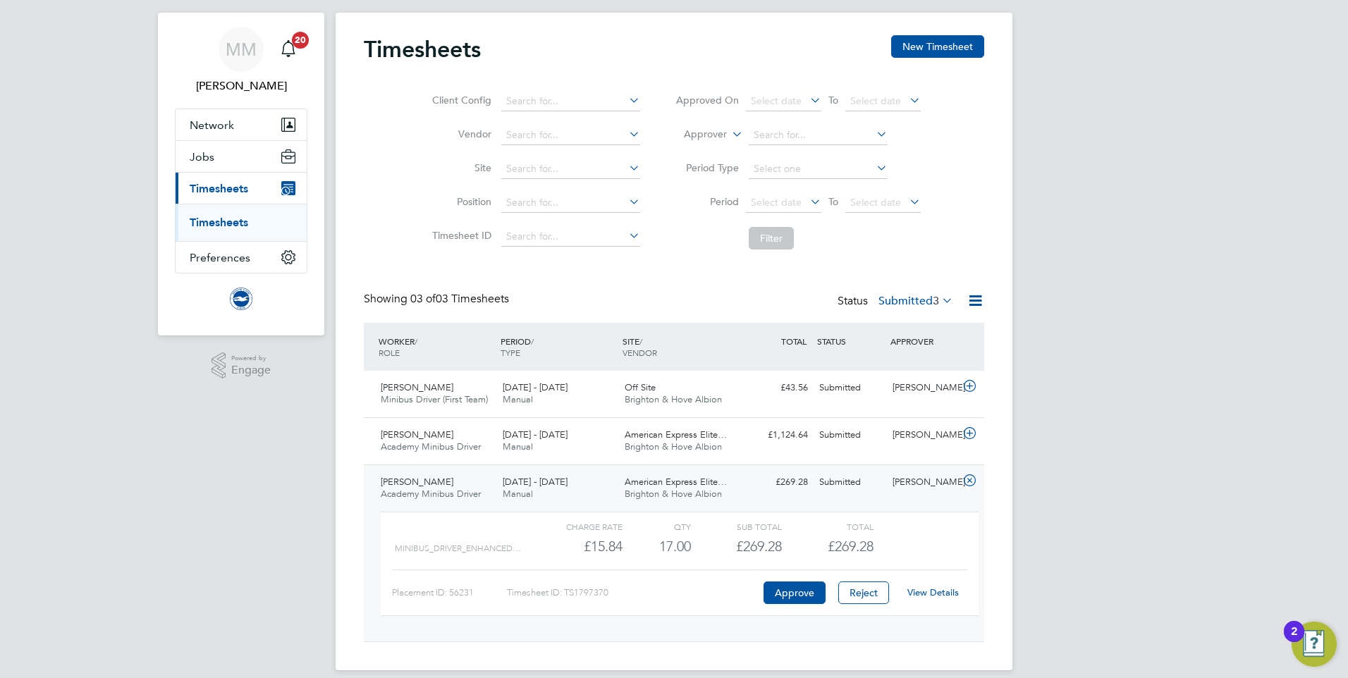
scroll to position [42, 0]
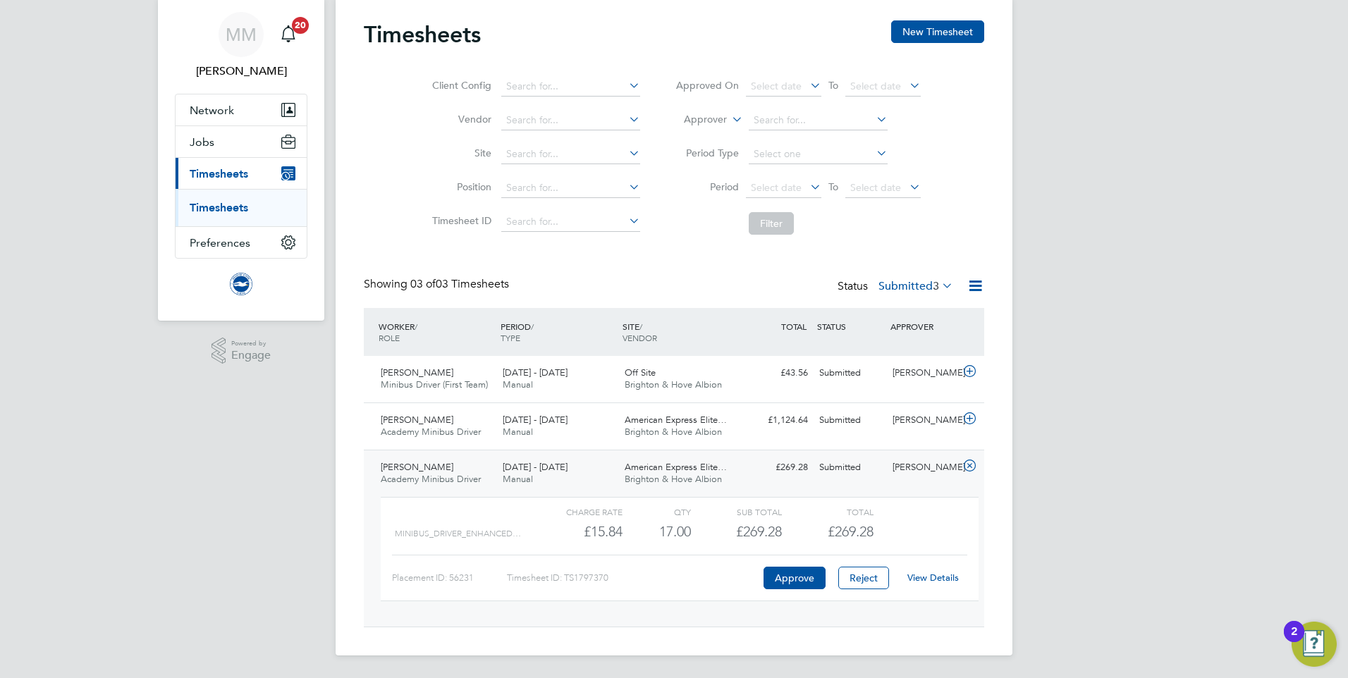
click at [938, 579] on link "View Details" at bounding box center [932, 578] width 51 height 12
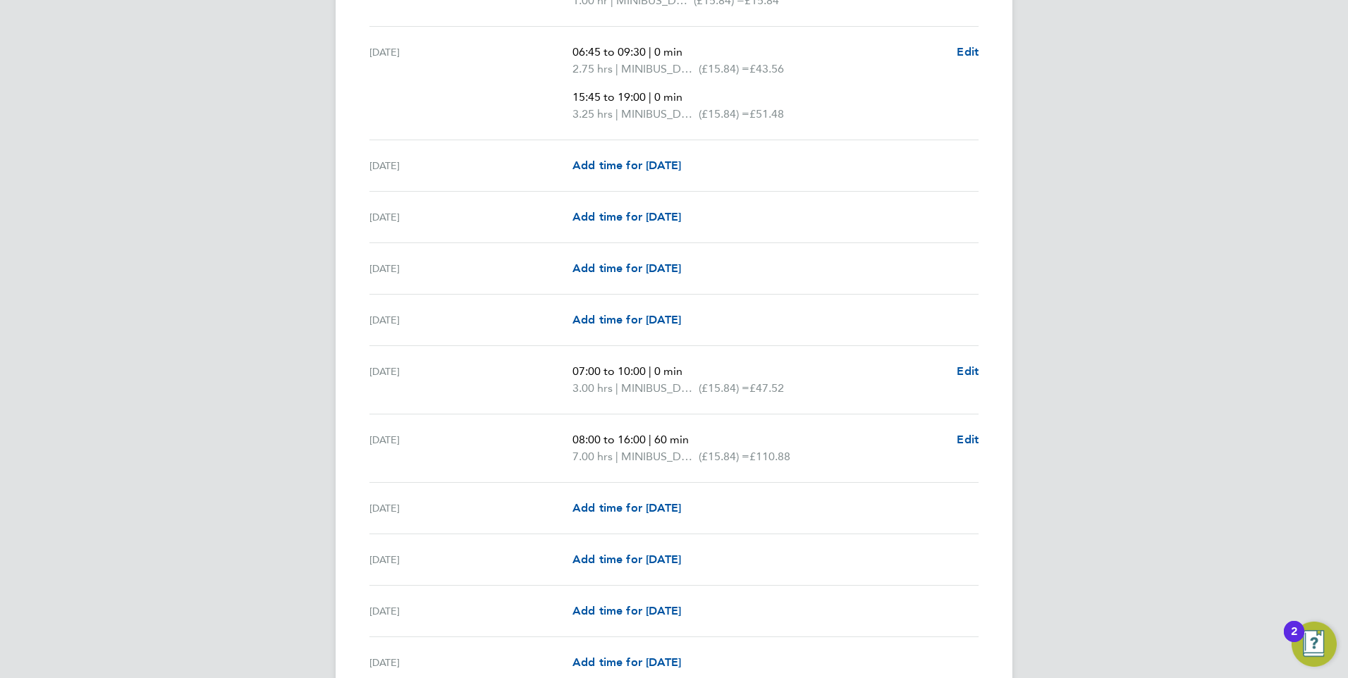
scroll to position [987, 0]
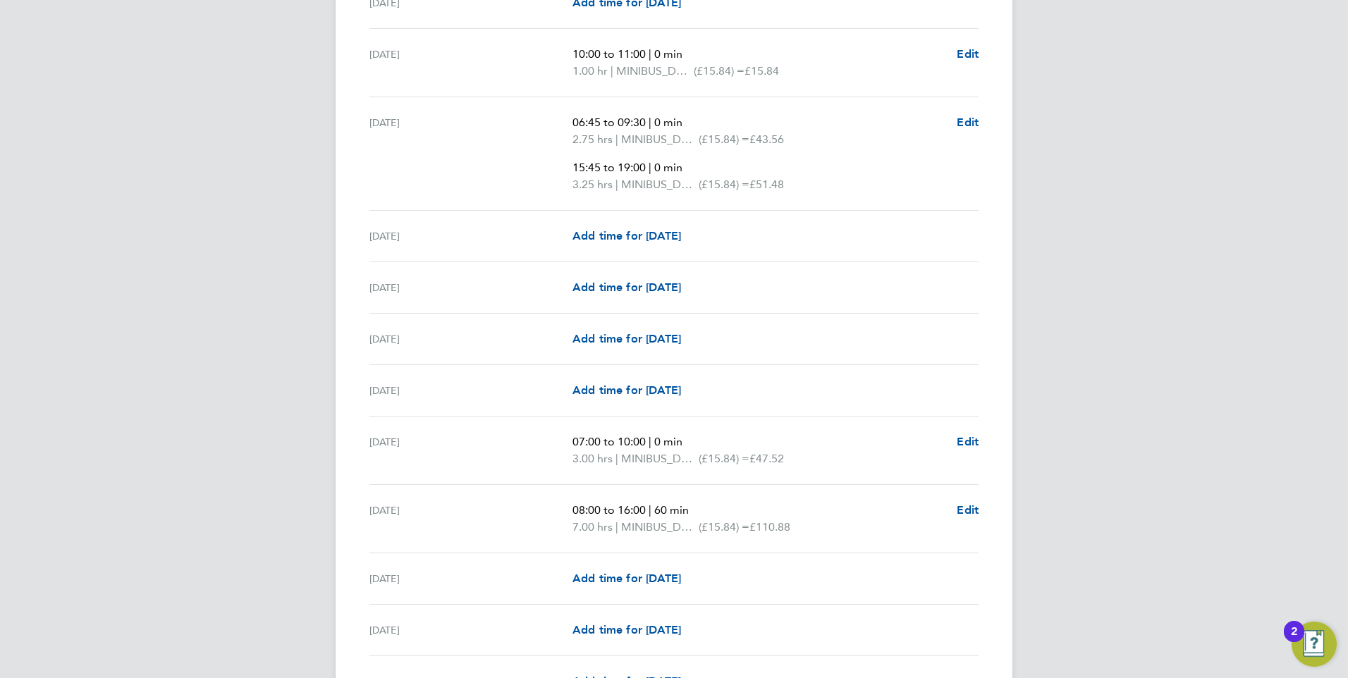
click at [288, 334] on div "MM Megan Morris Notifications Applications: Network Sites Workers Jobs Position…" at bounding box center [674, 154] width 1348 height 2282
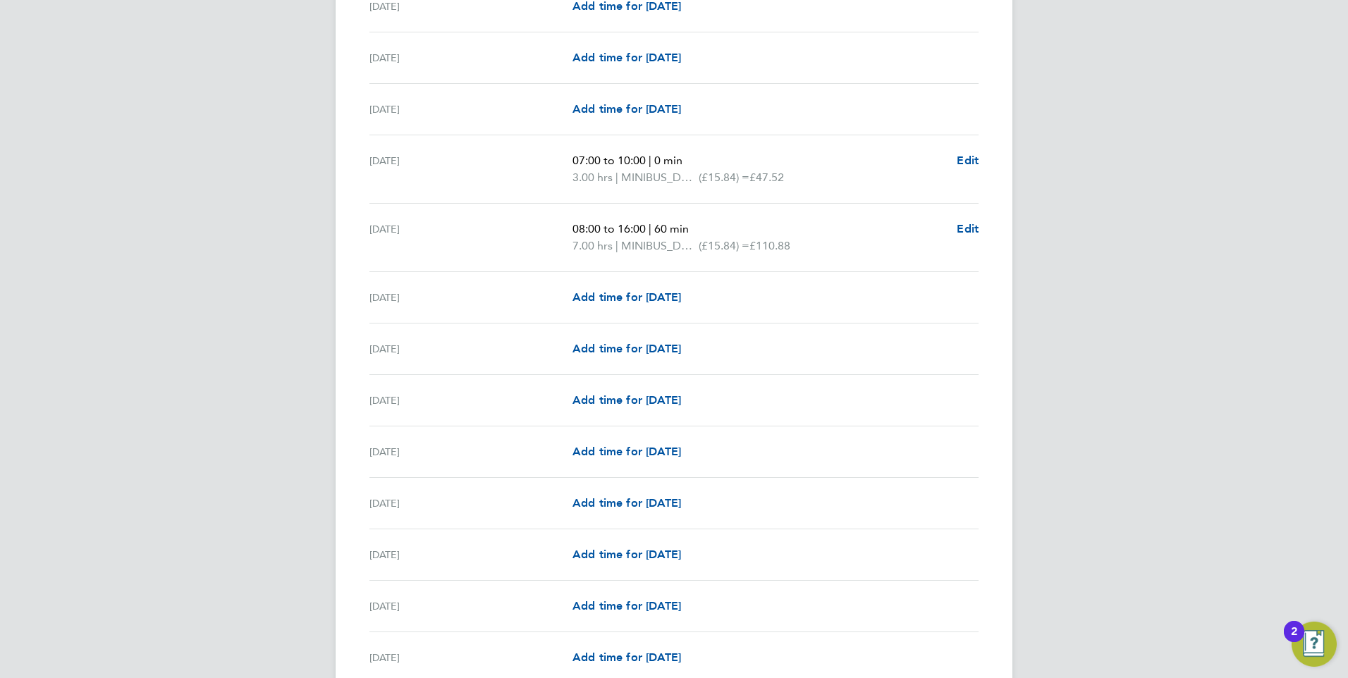
scroll to position [1269, 0]
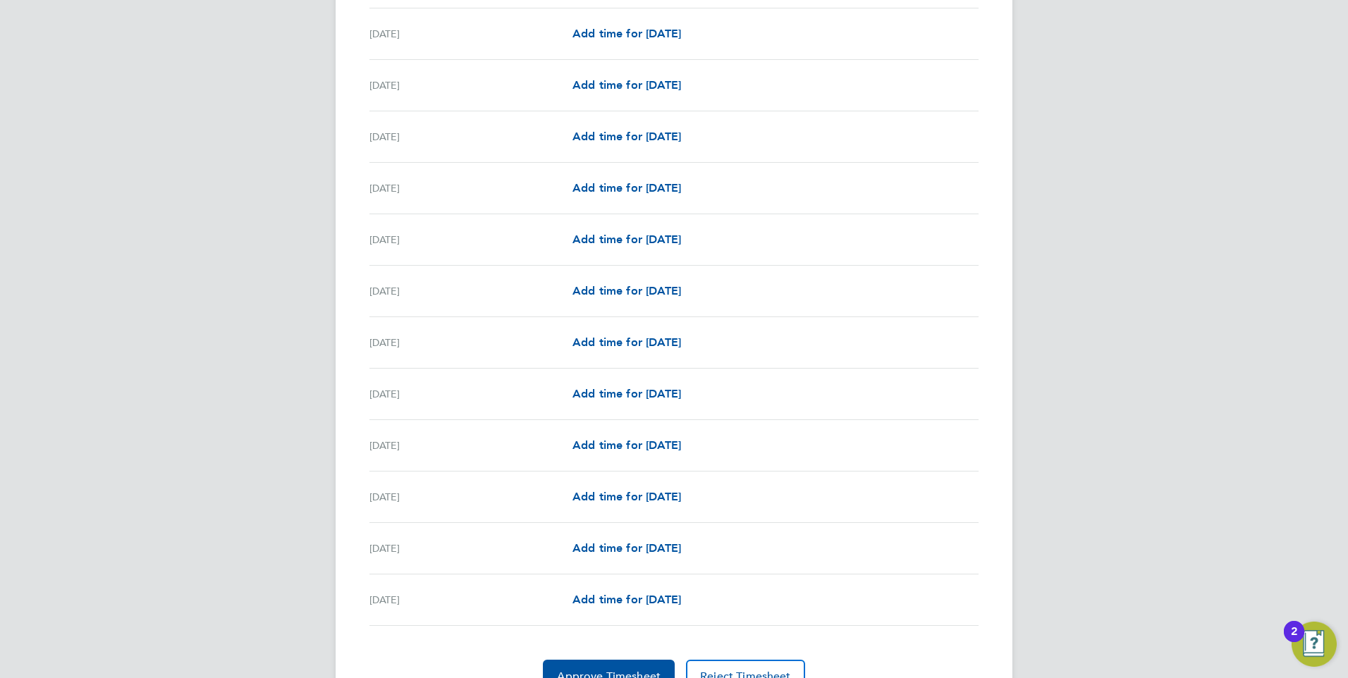
scroll to position [1604, 0]
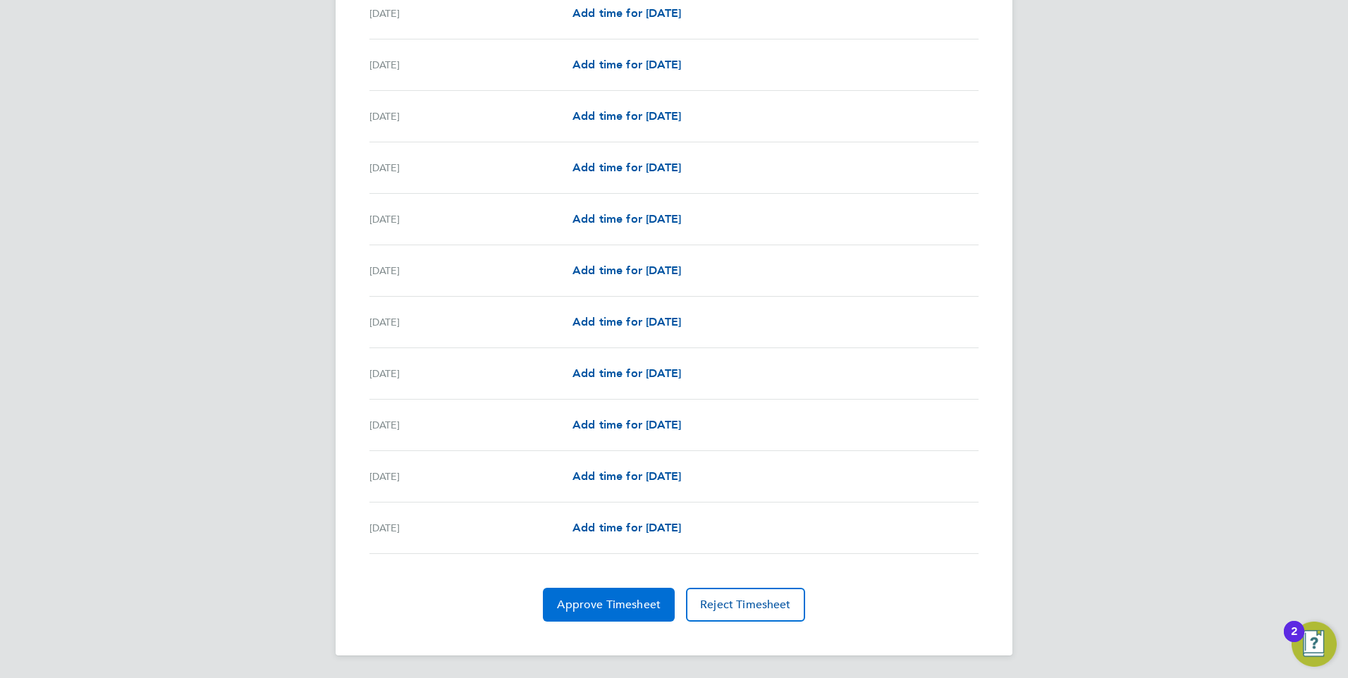
click at [611, 610] on span "Approve Timesheet" at bounding box center [609, 605] width 104 height 14
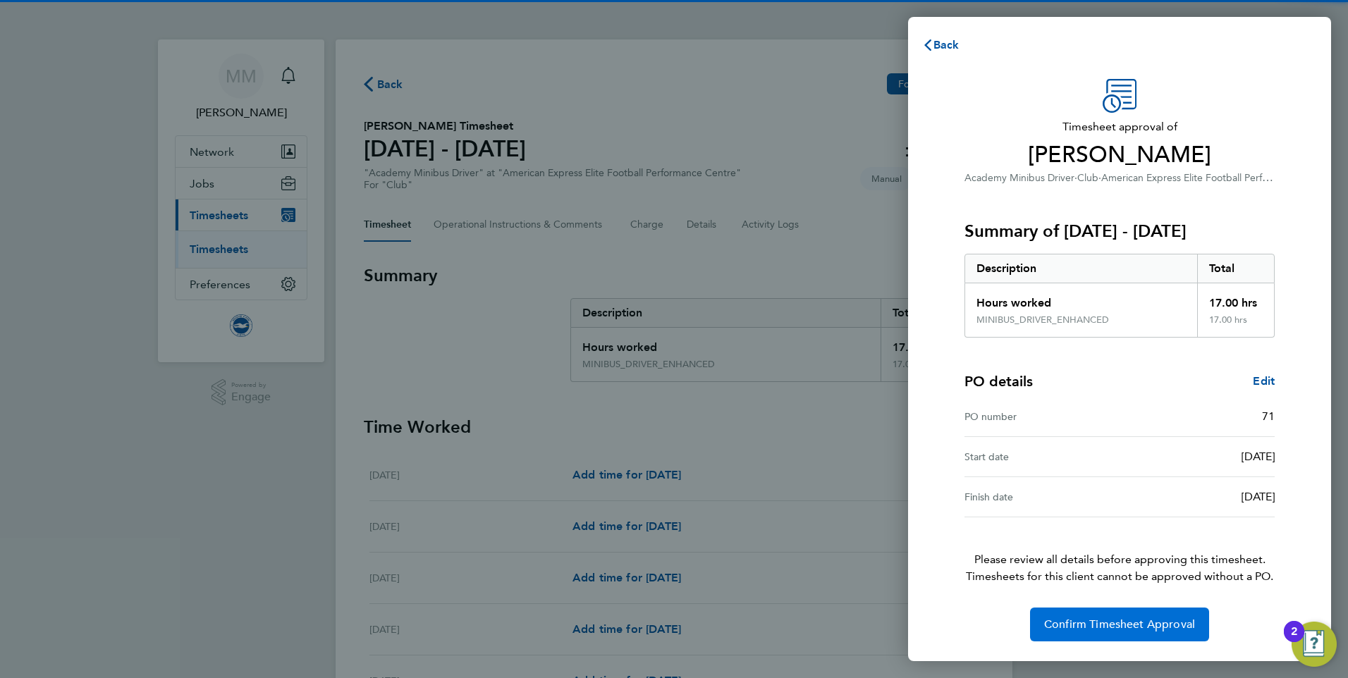
click at [1129, 627] on span "Confirm Timesheet Approval" at bounding box center [1119, 625] width 151 height 14
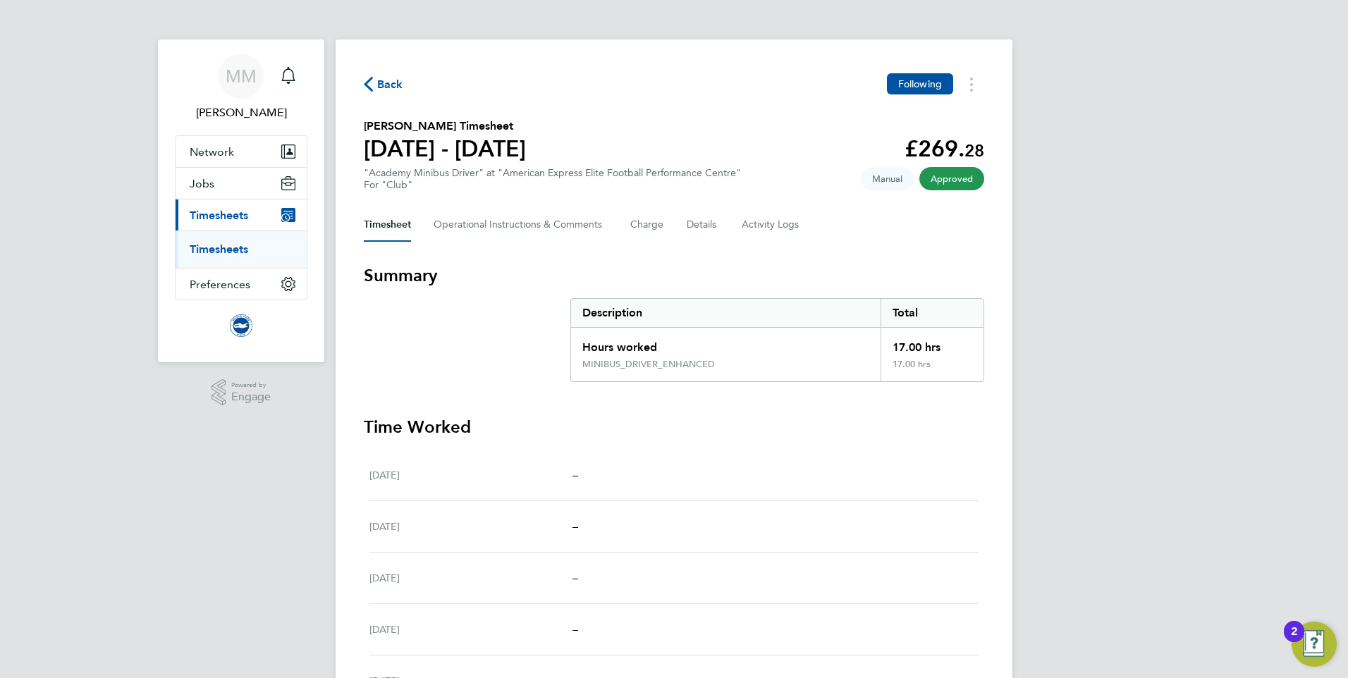
click at [224, 254] on link "Timesheets" at bounding box center [219, 249] width 59 height 13
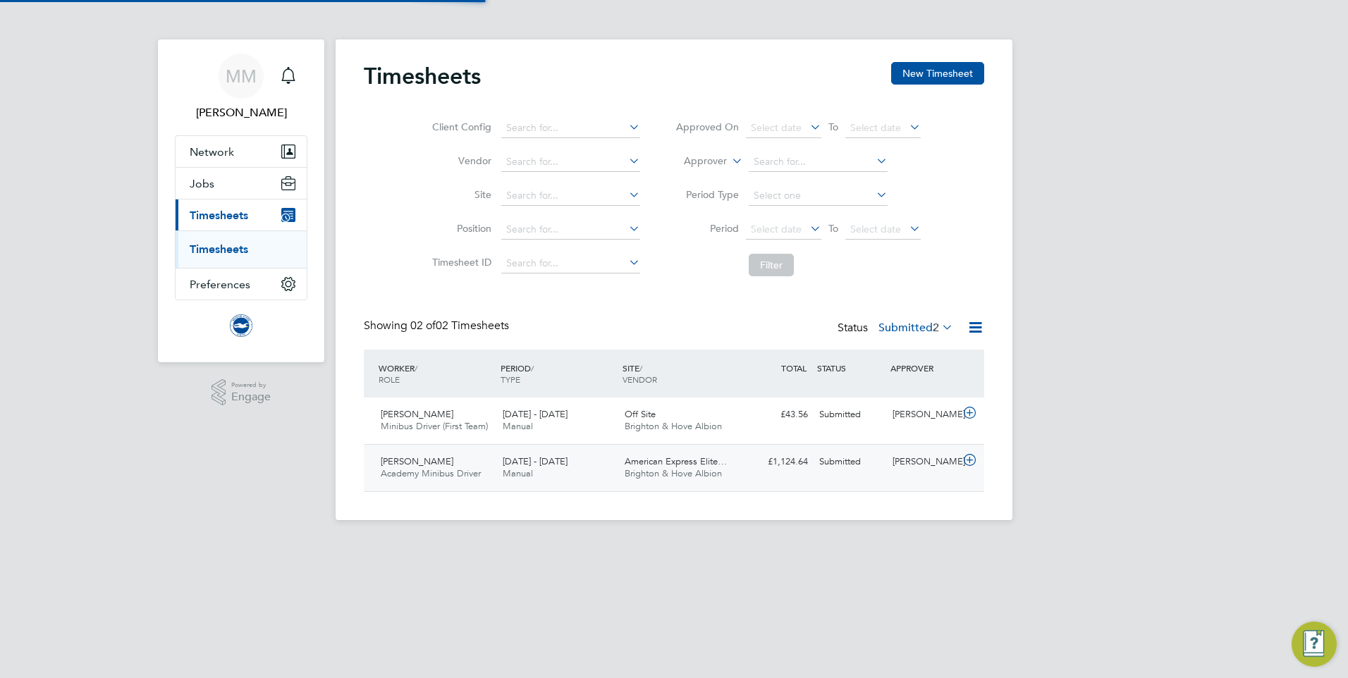
scroll to position [36, 123]
click at [534, 420] on div "1 - 31 Aug 2025 Manual" at bounding box center [558, 420] width 122 height 35
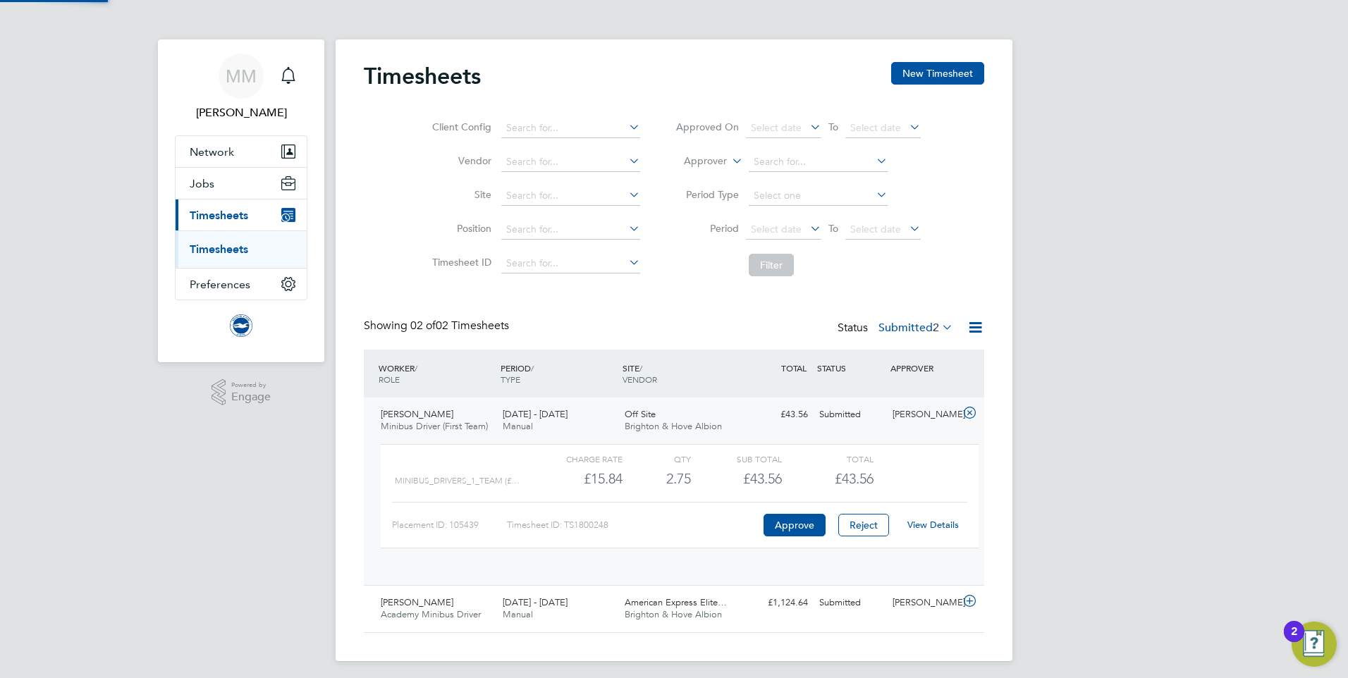
scroll to position [24, 137]
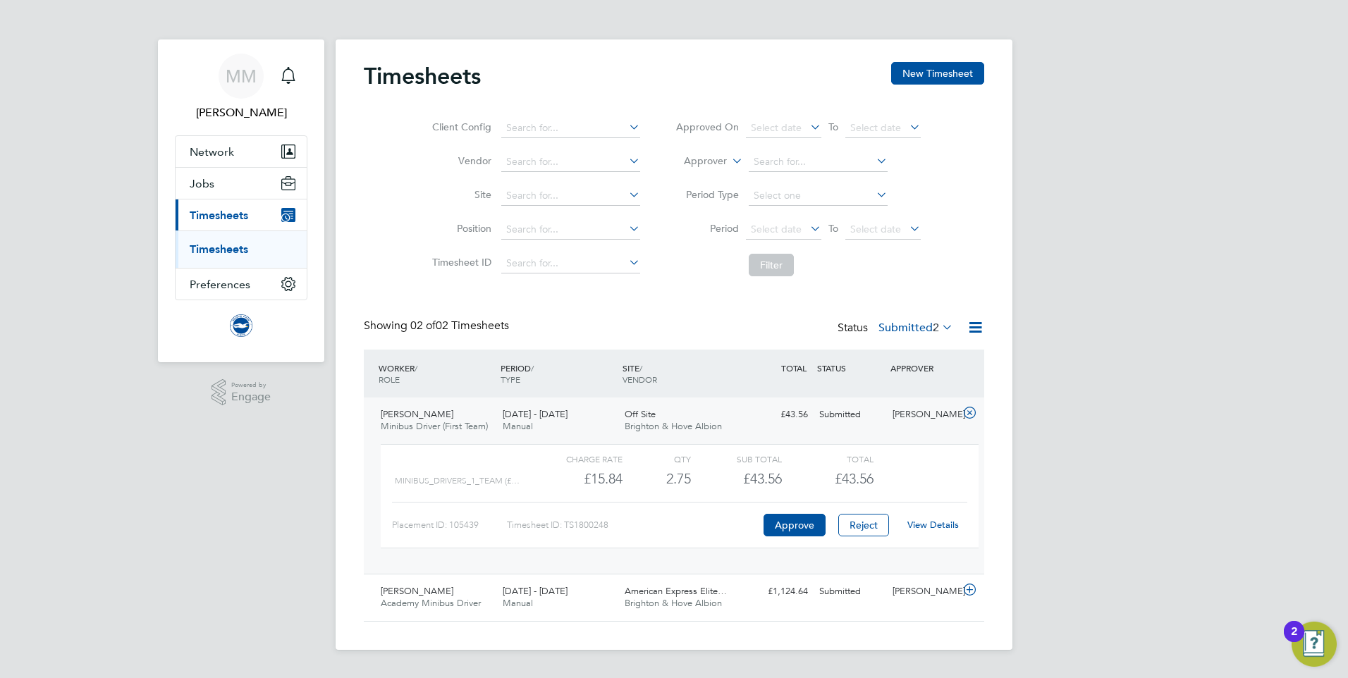
click at [951, 525] on link "View Details" at bounding box center [932, 525] width 51 height 12
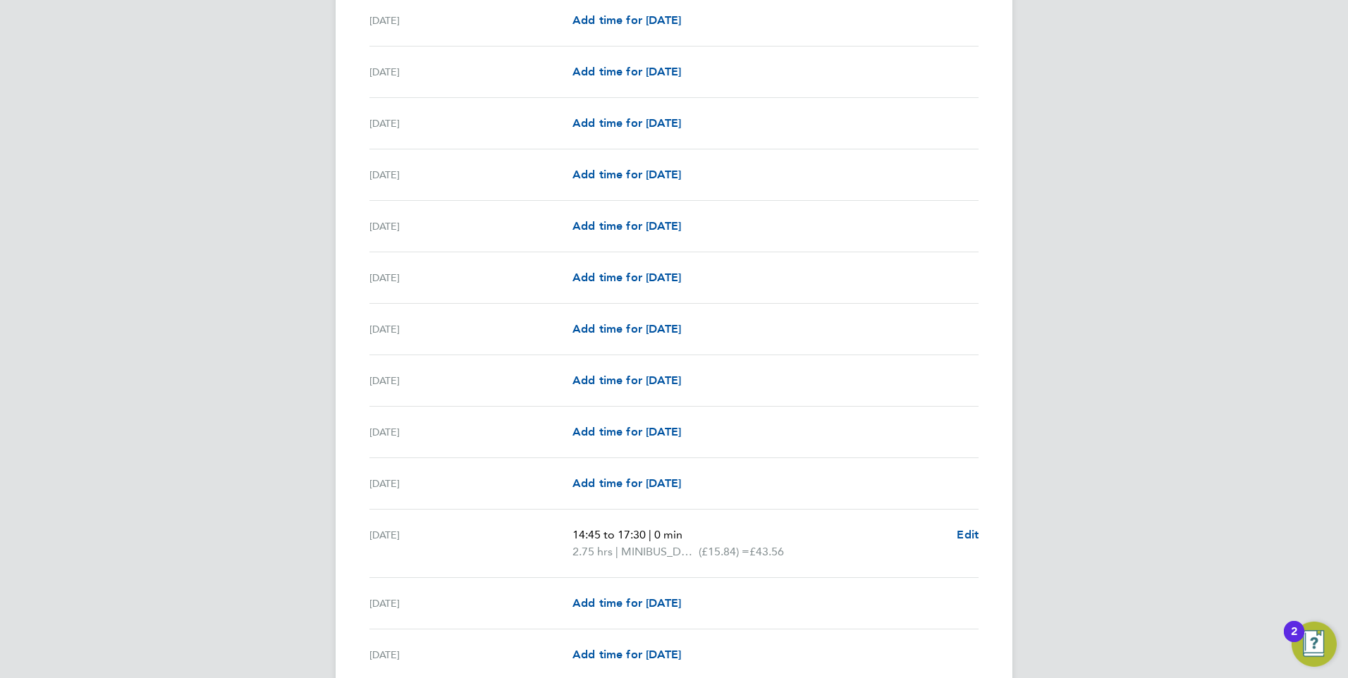
scroll to position [592, 0]
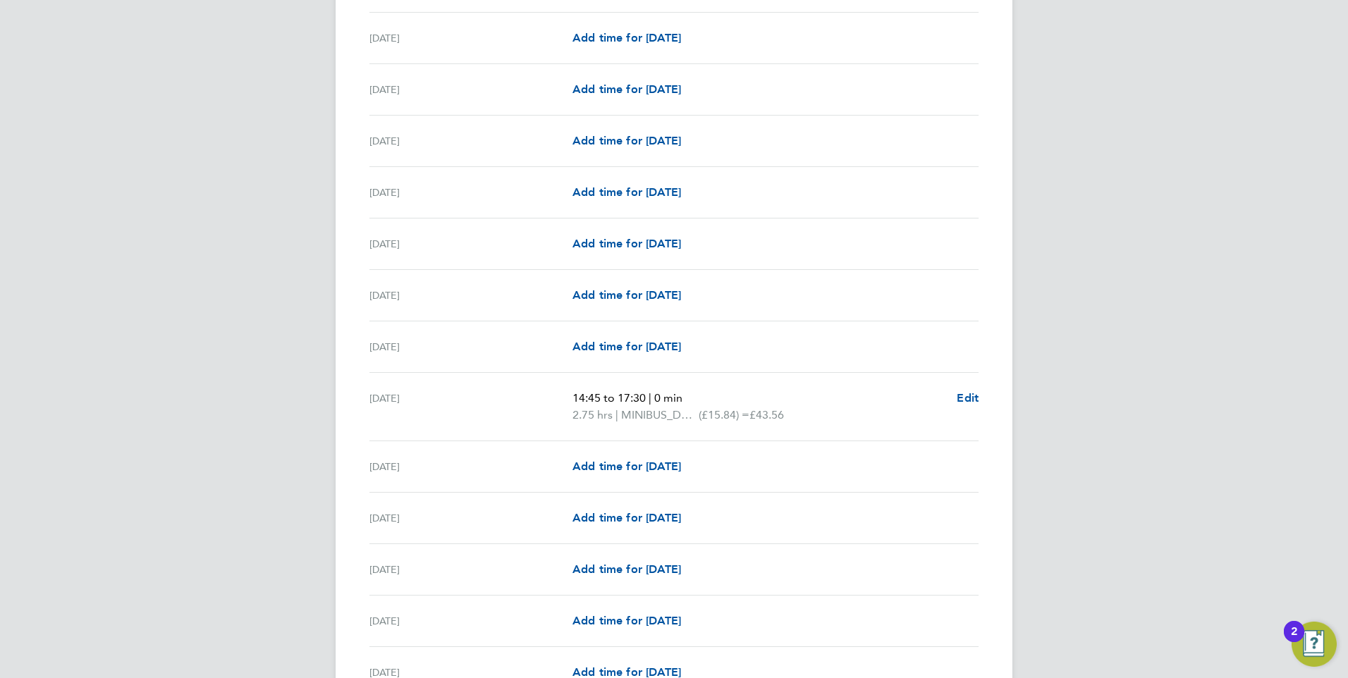
click at [204, 436] on div "MM [PERSON_NAME] Notifications Applications: Network Sites Workers Jobs Positio…" at bounding box center [674, 501] width 1348 height 2186
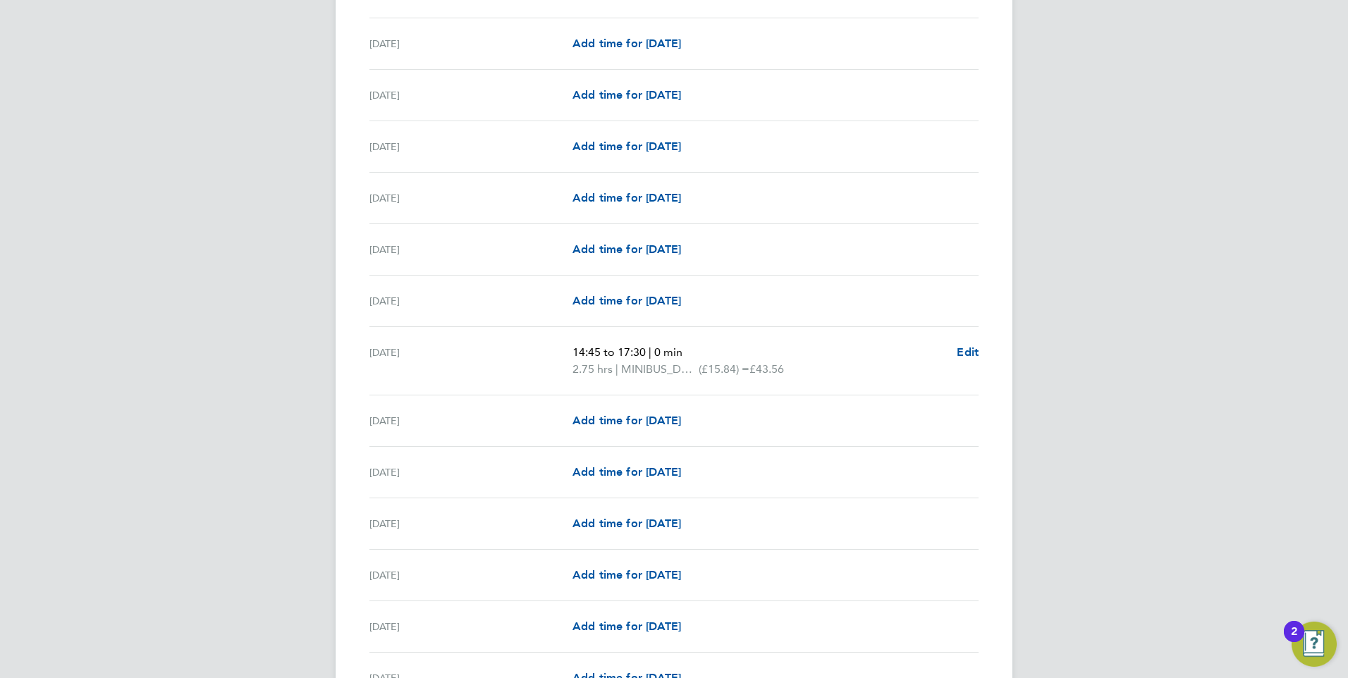
scroll to position [662, 0]
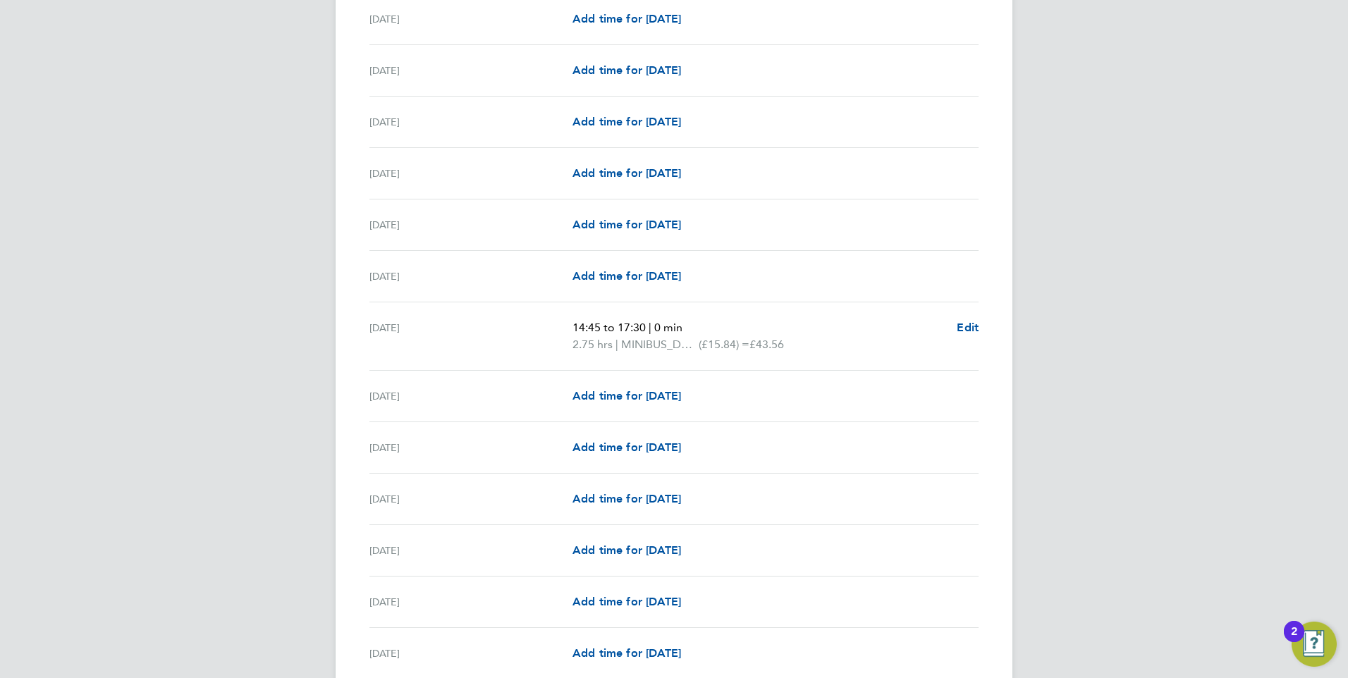
click at [151, 372] on div "MM [PERSON_NAME] Notifications Applications: Network Sites Workers Jobs Positio…" at bounding box center [674, 431] width 1348 height 2186
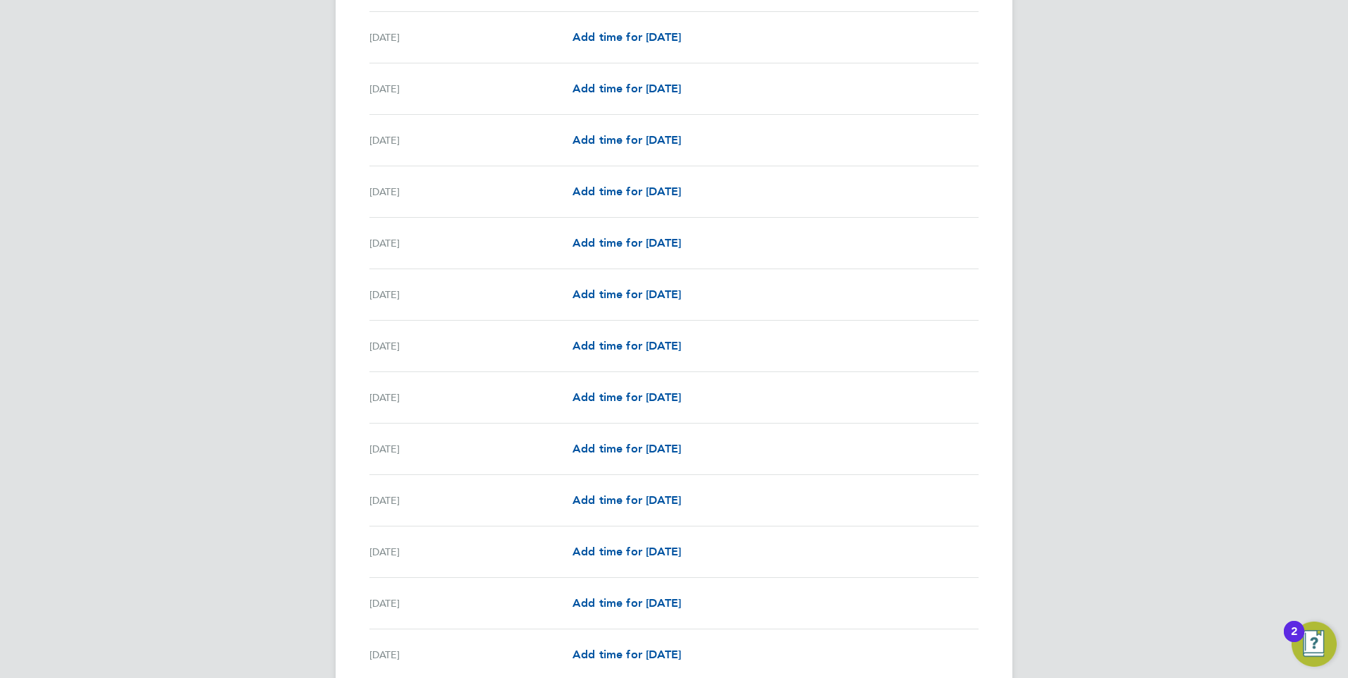
scroll to position [1508, 0]
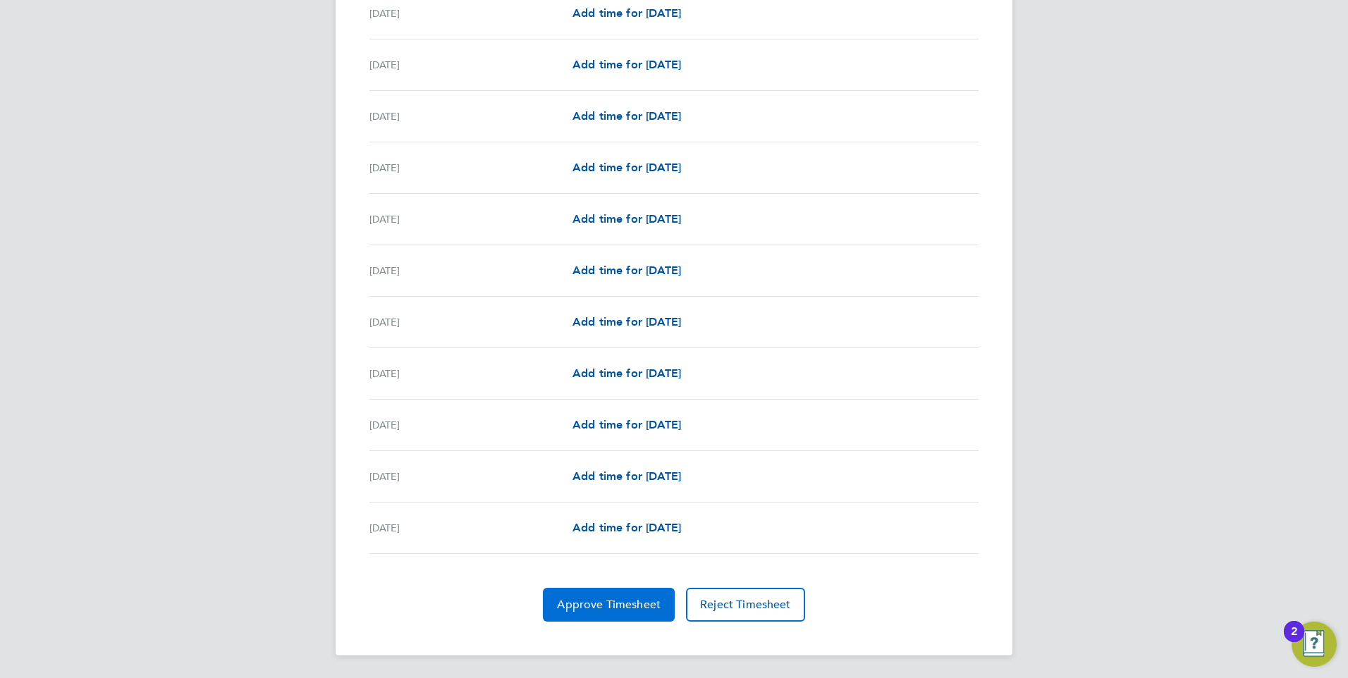
click at [586, 603] on span "Approve Timesheet" at bounding box center [609, 605] width 104 height 14
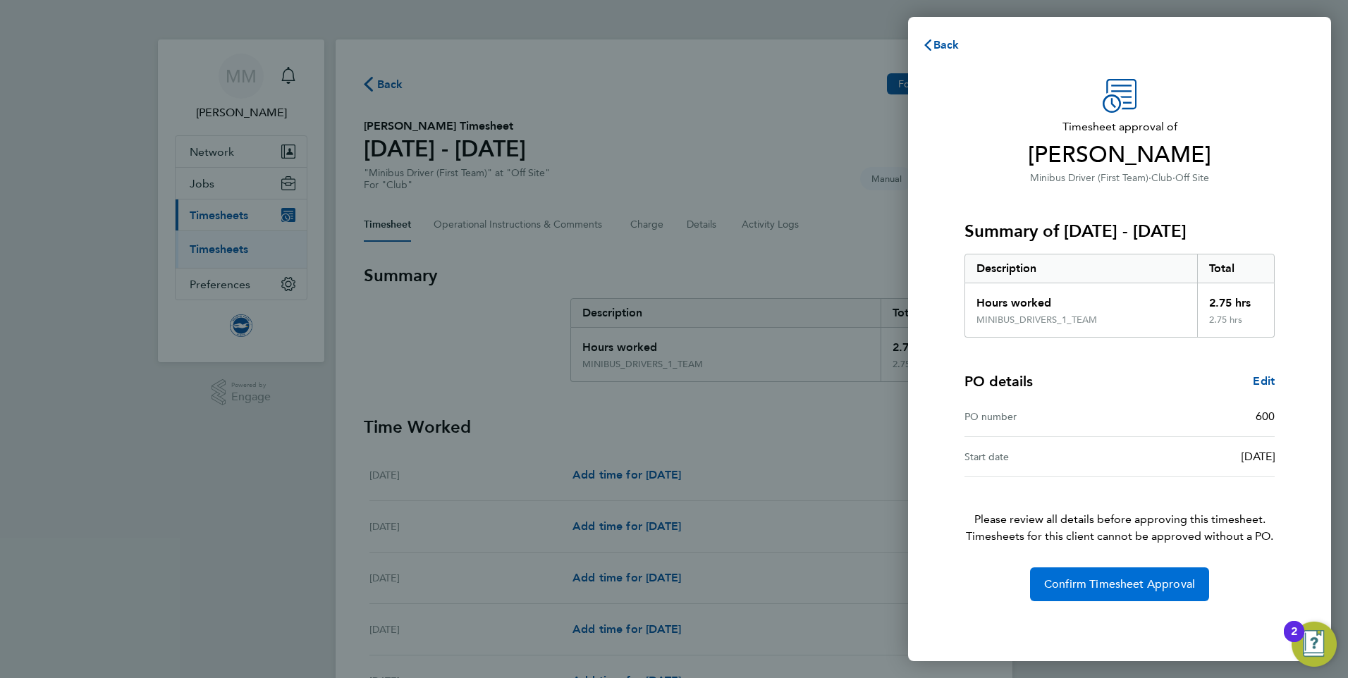
click at [1072, 581] on span "Confirm Timesheet Approval" at bounding box center [1119, 584] width 151 height 14
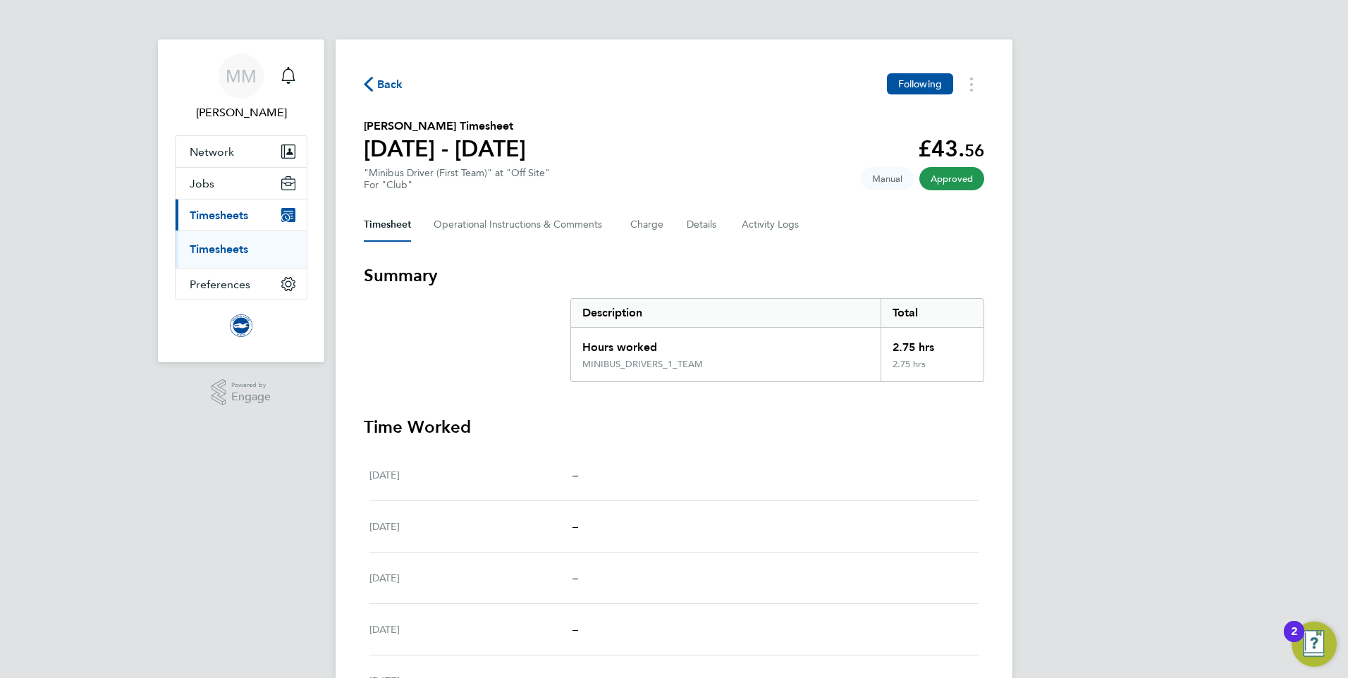
click at [211, 250] on link "Timesheets" at bounding box center [219, 249] width 59 height 13
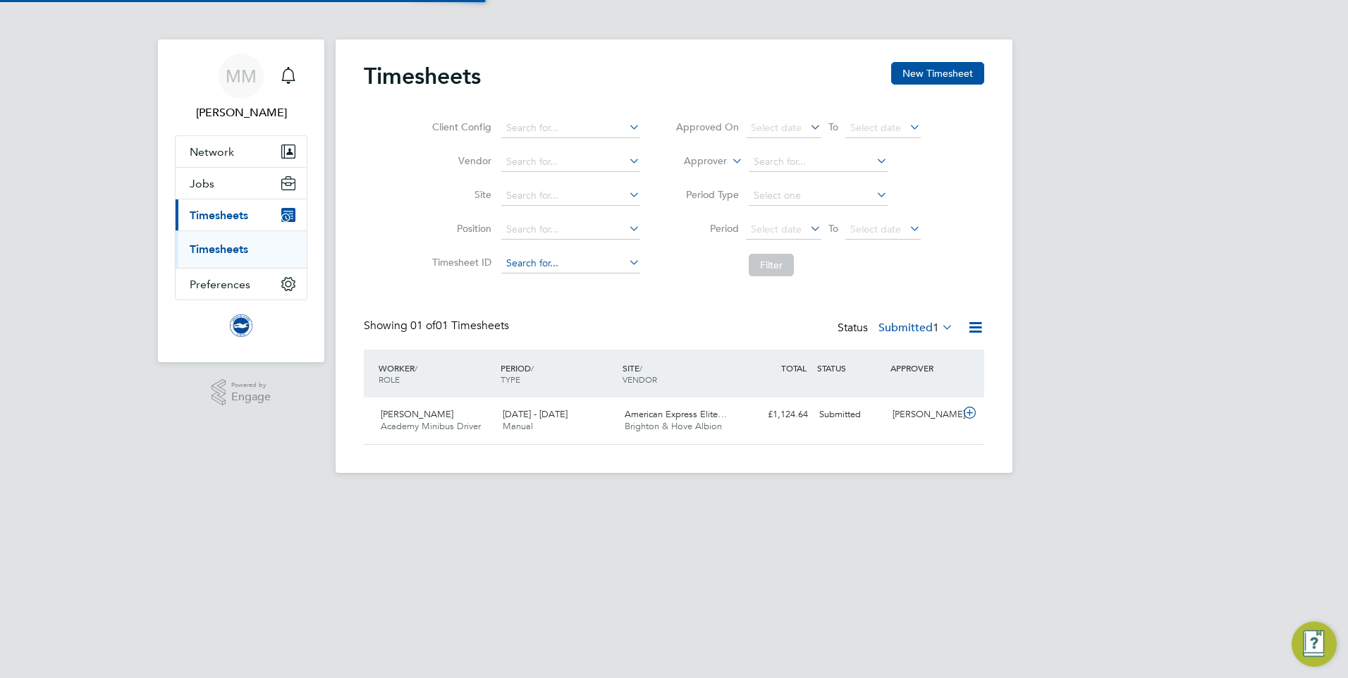
scroll to position [36, 123]
click at [663, 425] on span "Brighton & Hove Albion" at bounding box center [673, 426] width 97 height 12
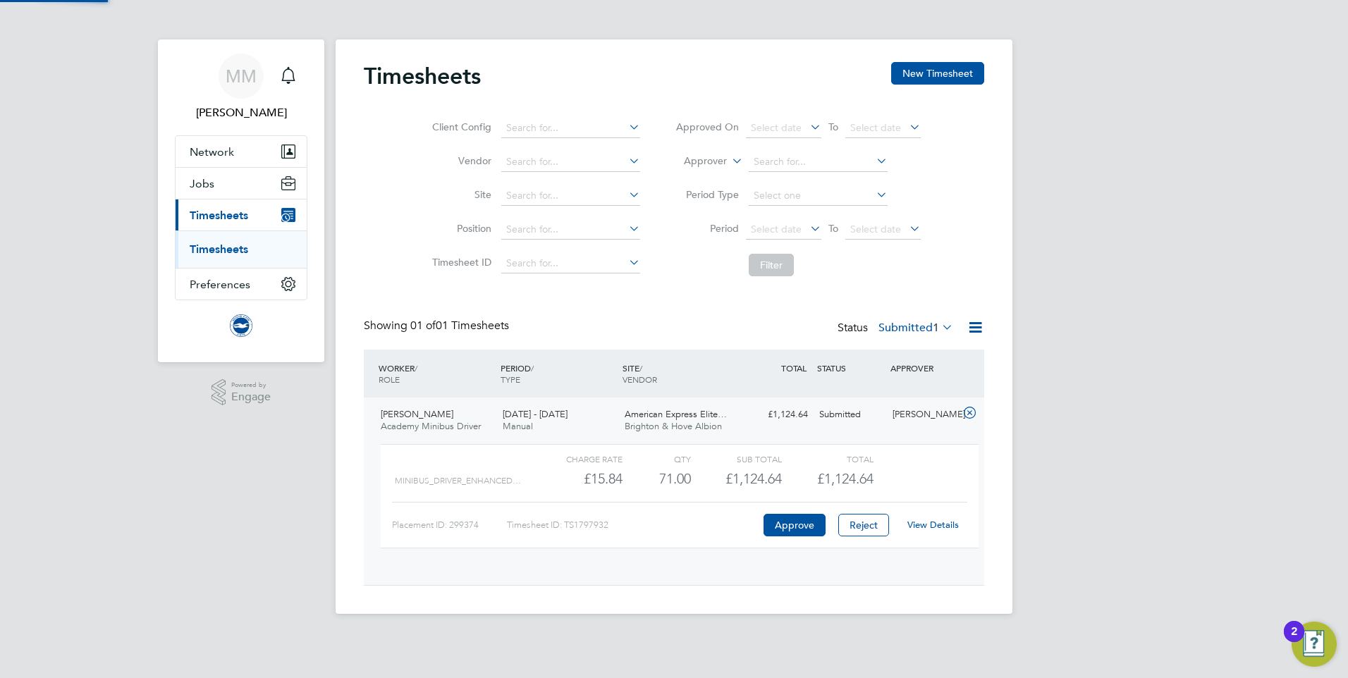
scroll to position [24, 137]
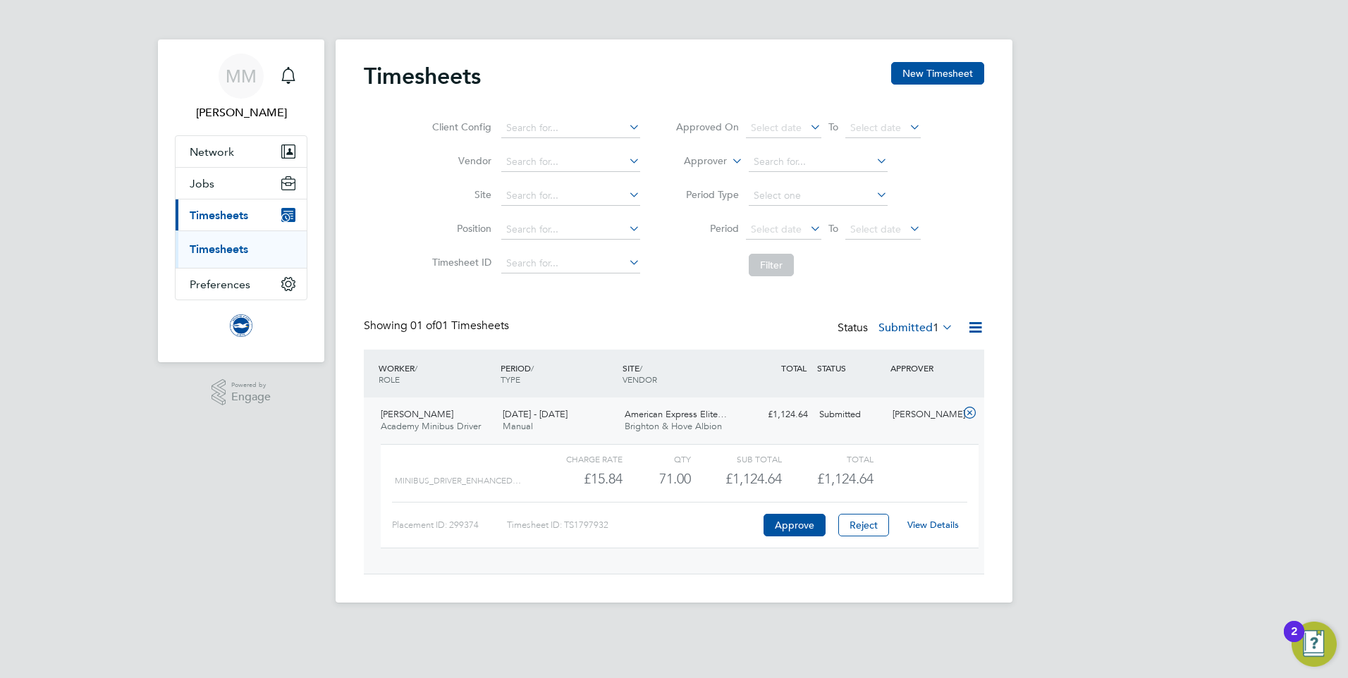
click at [947, 531] on link "View Details" at bounding box center [932, 525] width 51 height 12
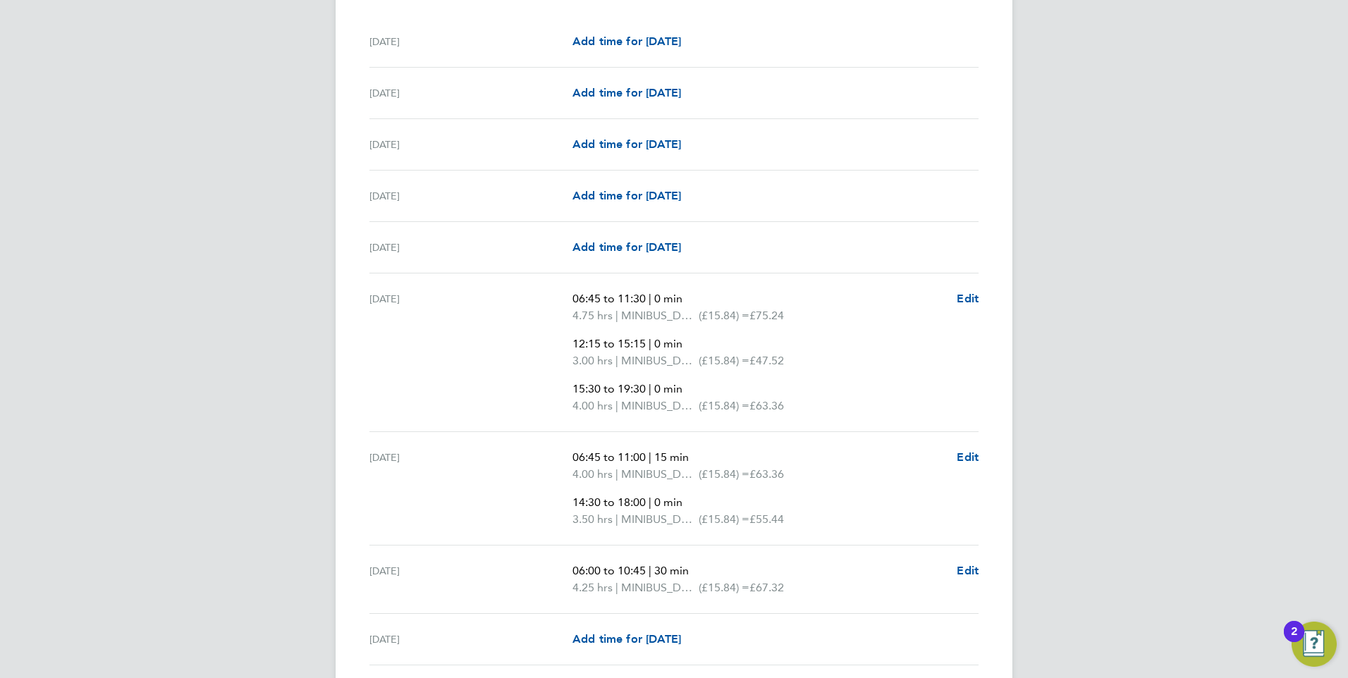
scroll to position [564, 0]
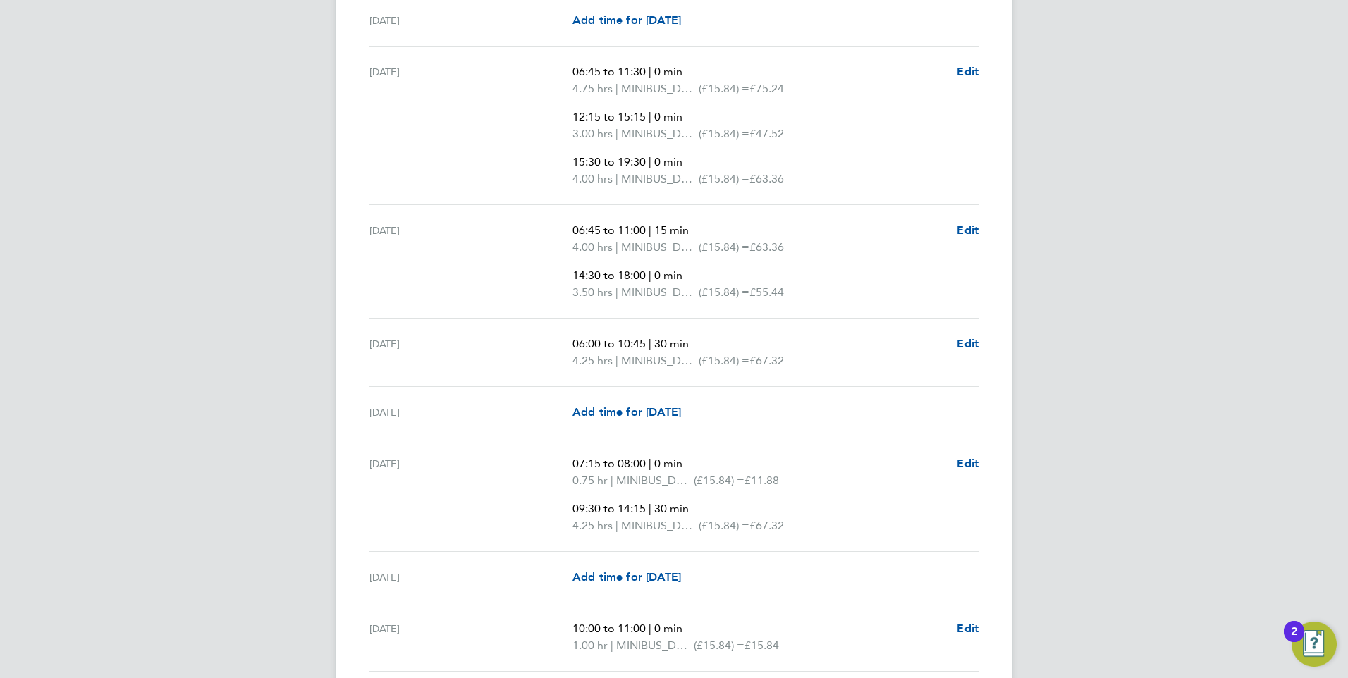
scroll to position [705, 0]
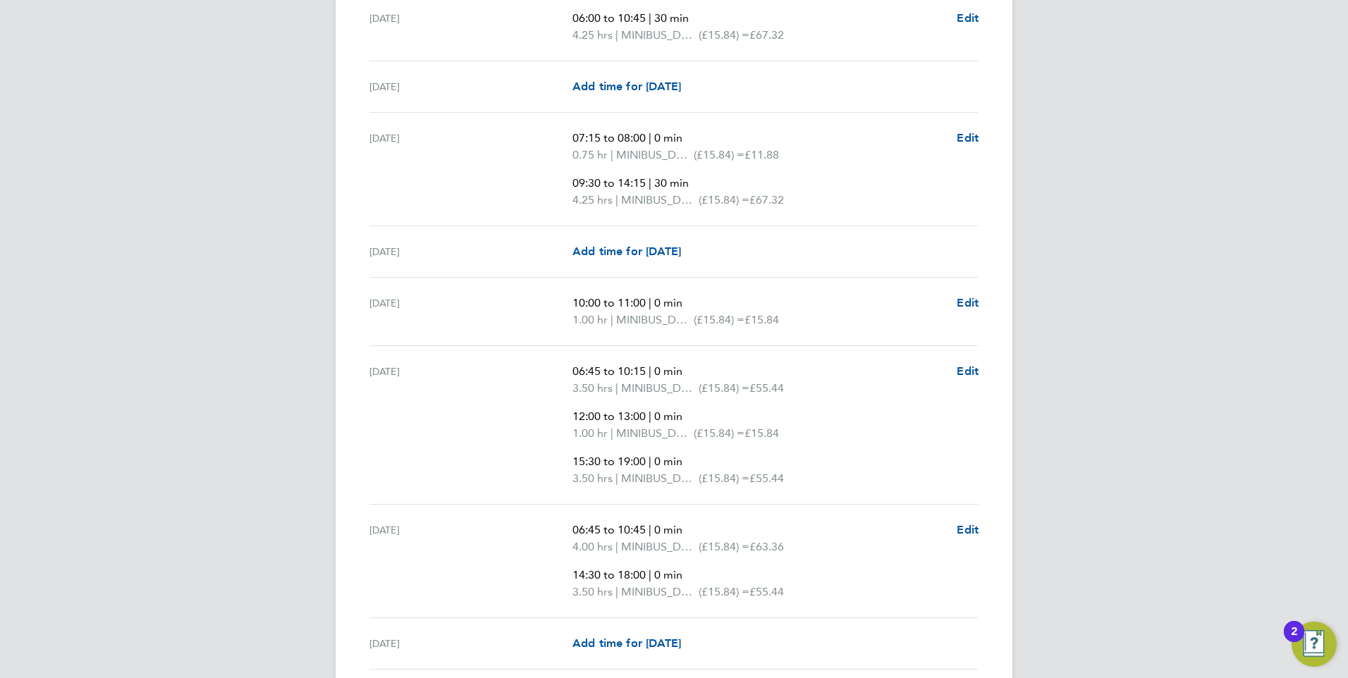
scroll to position [987, 0]
click at [267, 163] on div "MM Megan Morris Notifications Applications: Network Sites Workers Jobs Position…" at bounding box center [674, 453] width 1348 height 2880
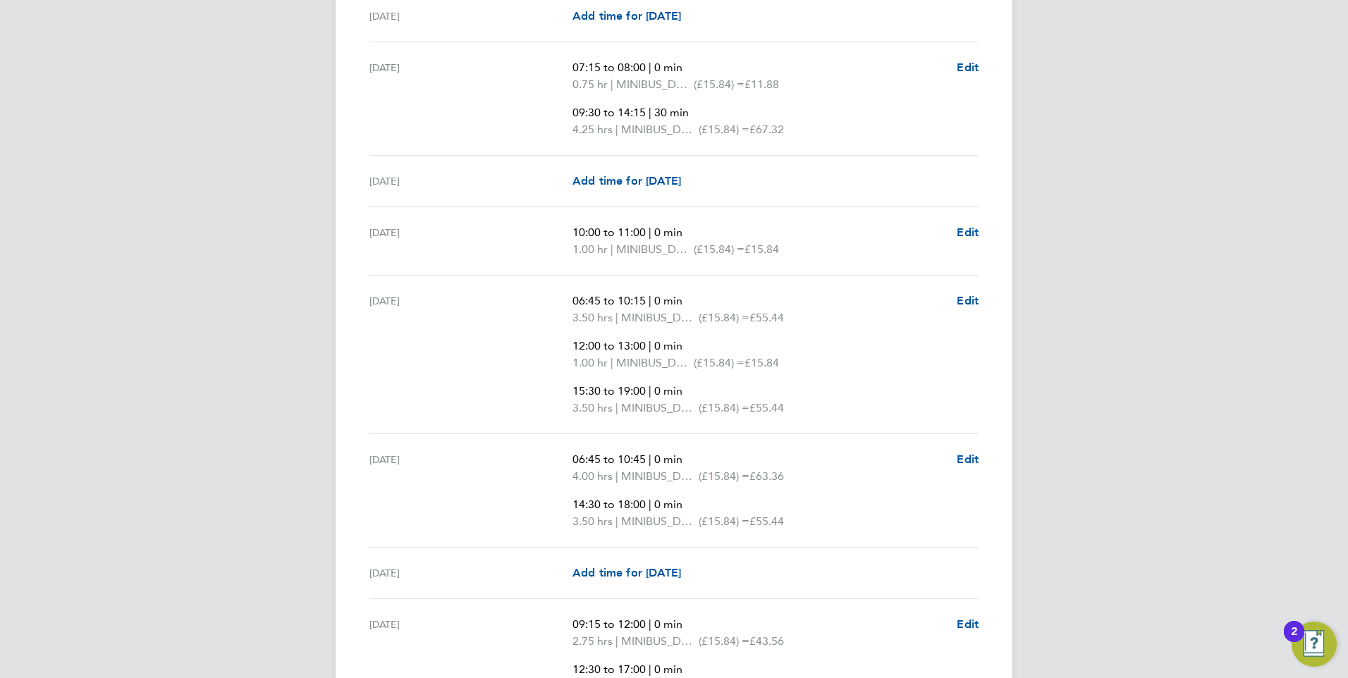
scroll to position [1058, 0]
click at [312, 223] on div "MM Megan Morris Notifications Applications: Network Sites Workers Jobs Position…" at bounding box center [674, 382] width 1348 height 2880
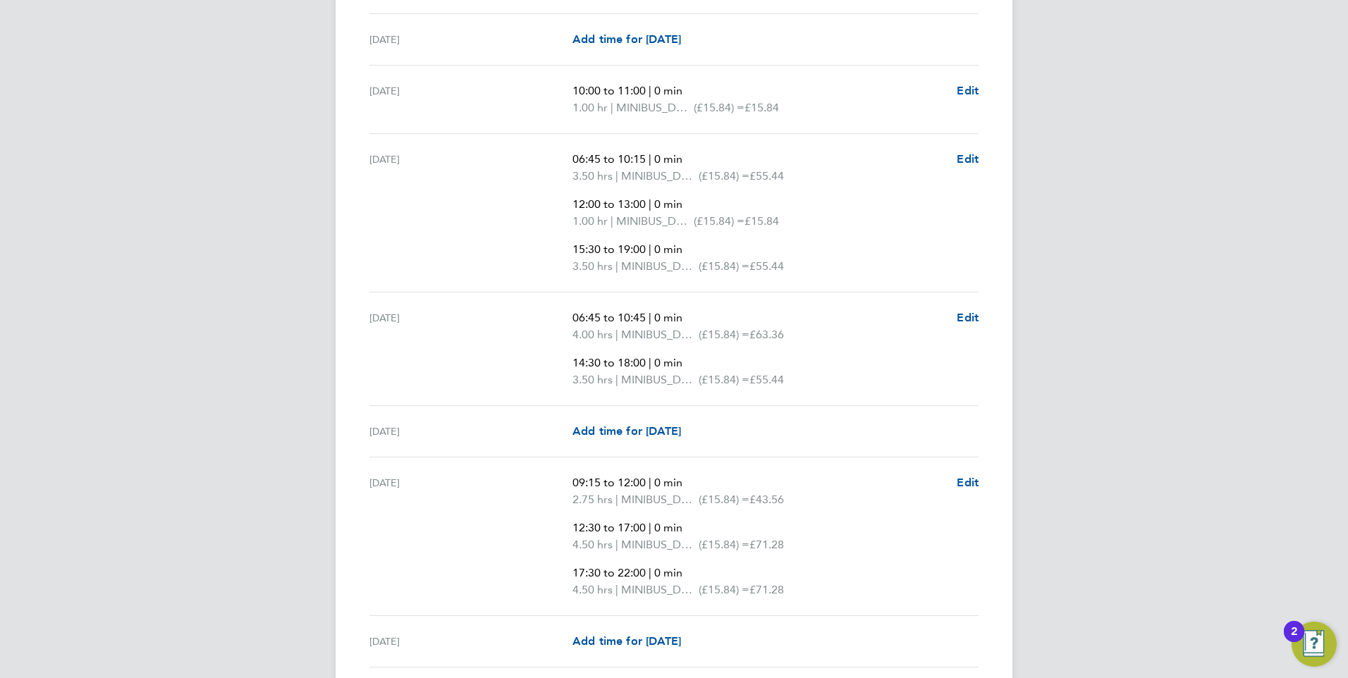
scroll to position [1269, 0]
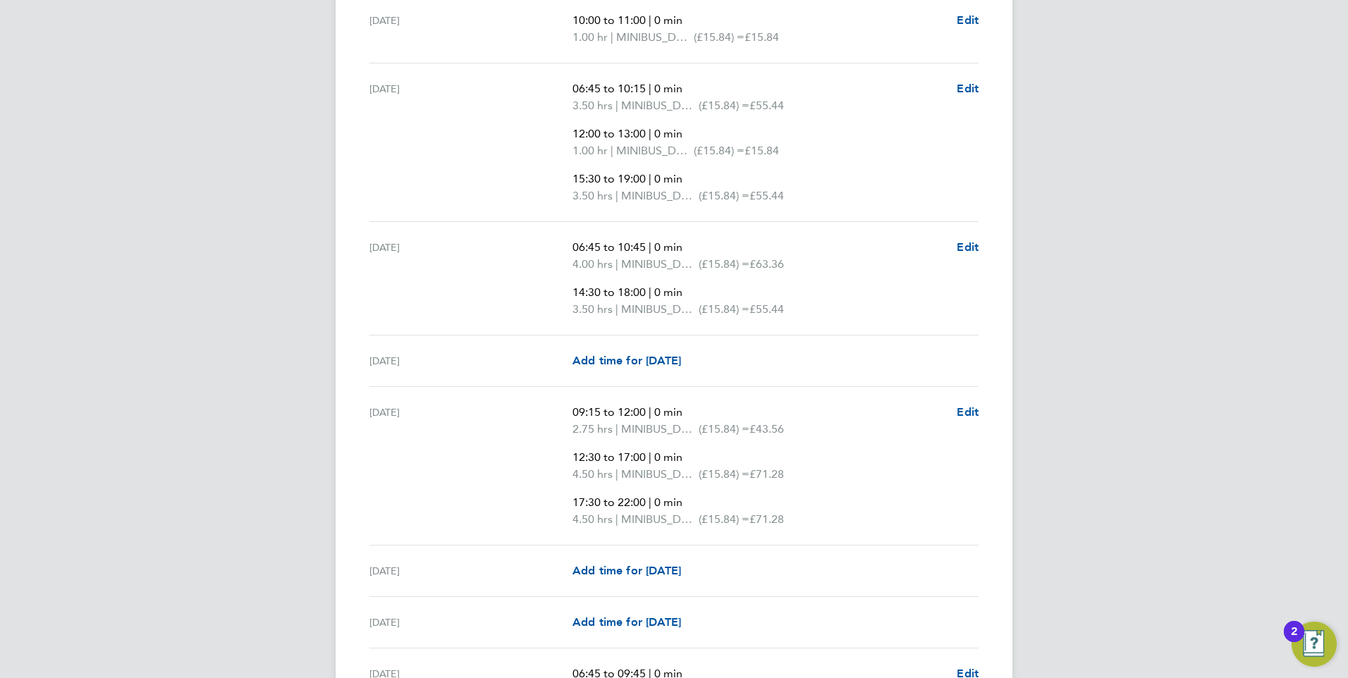
click at [288, 159] on div "MM Megan Morris Notifications Applications: Network Sites Workers Jobs Position…" at bounding box center [674, 171] width 1348 height 2880
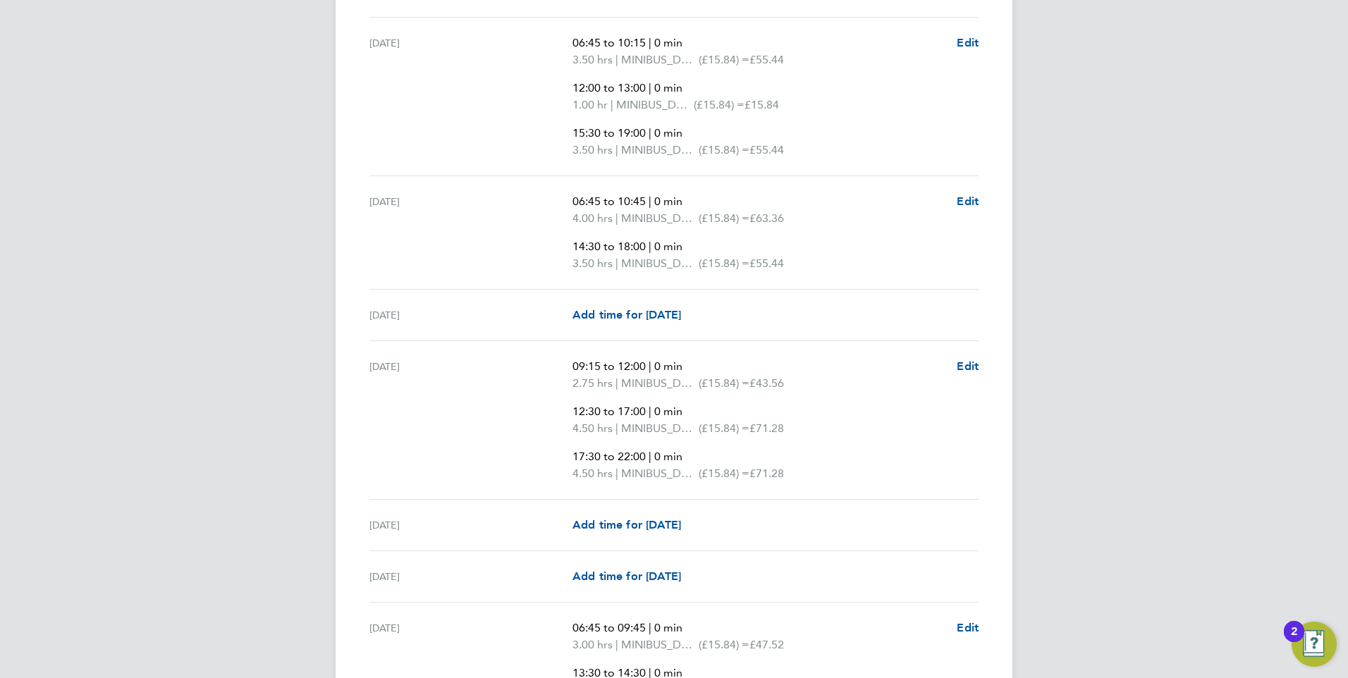
scroll to position [1340, 0]
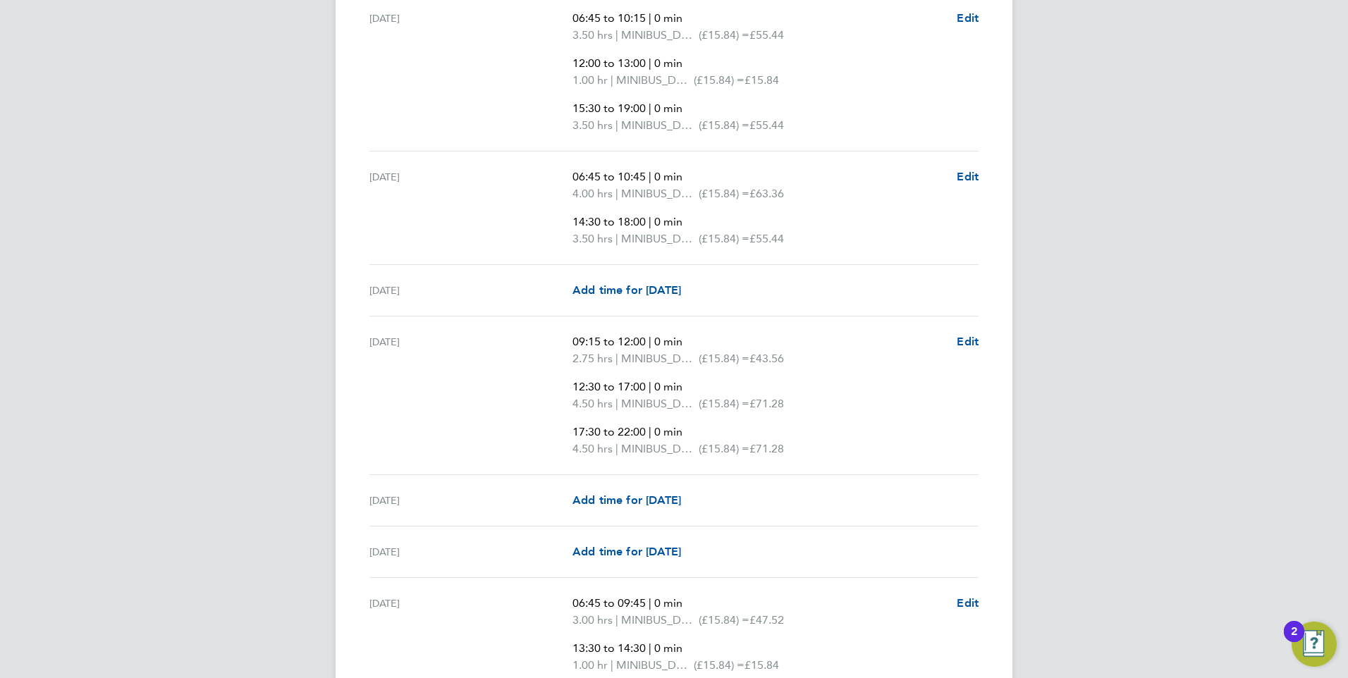
click at [193, 226] on div "MM Megan Morris Notifications Applications: Network Sites Workers Jobs Position…" at bounding box center [674, 100] width 1348 height 2880
click at [691, 80] on span "MINIBUS_DRIVER_ENHANCED" at bounding box center [655, 80] width 78 height 17
click at [745, 76] on span "(£15.84) =" at bounding box center [719, 79] width 51 height 13
click at [245, 178] on div "MM Megan Morris Notifications Applications: Network Sites Workers Jobs Position…" at bounding box center [674, 100] width 1348 height 2880
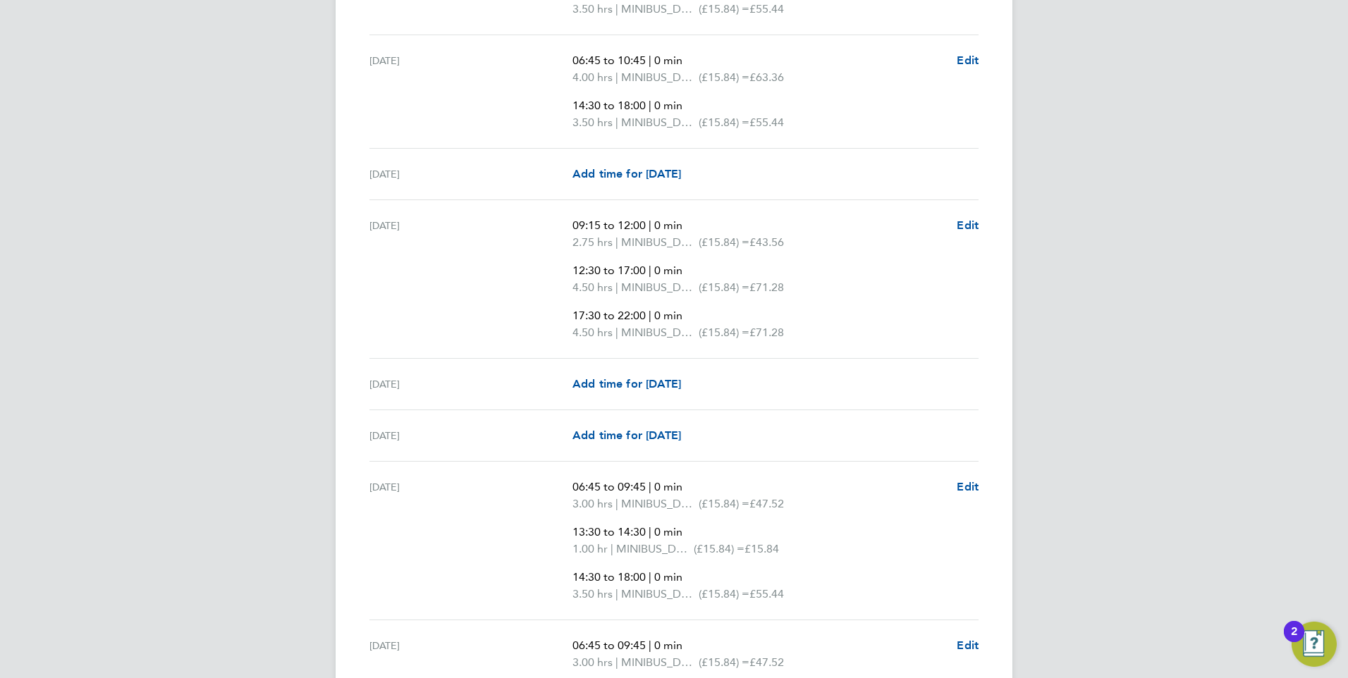
scroll to position [1481, 0]
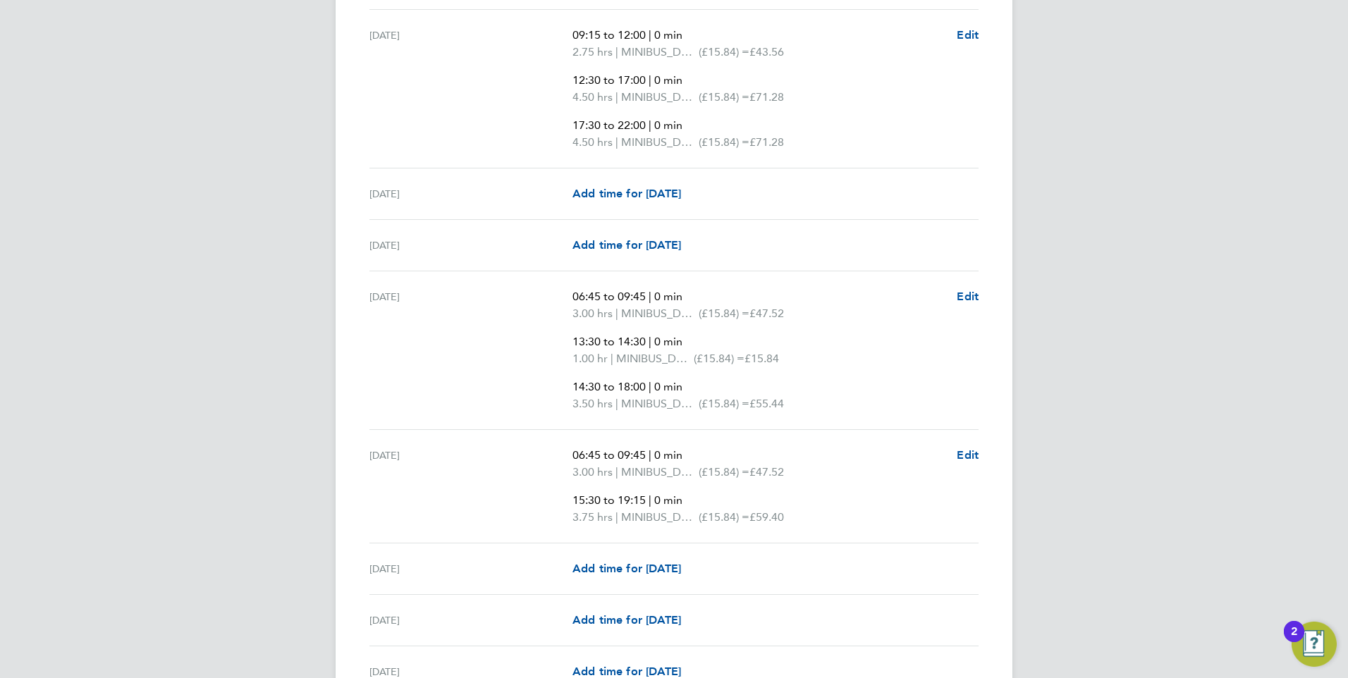
scroll to position [1622, 0]
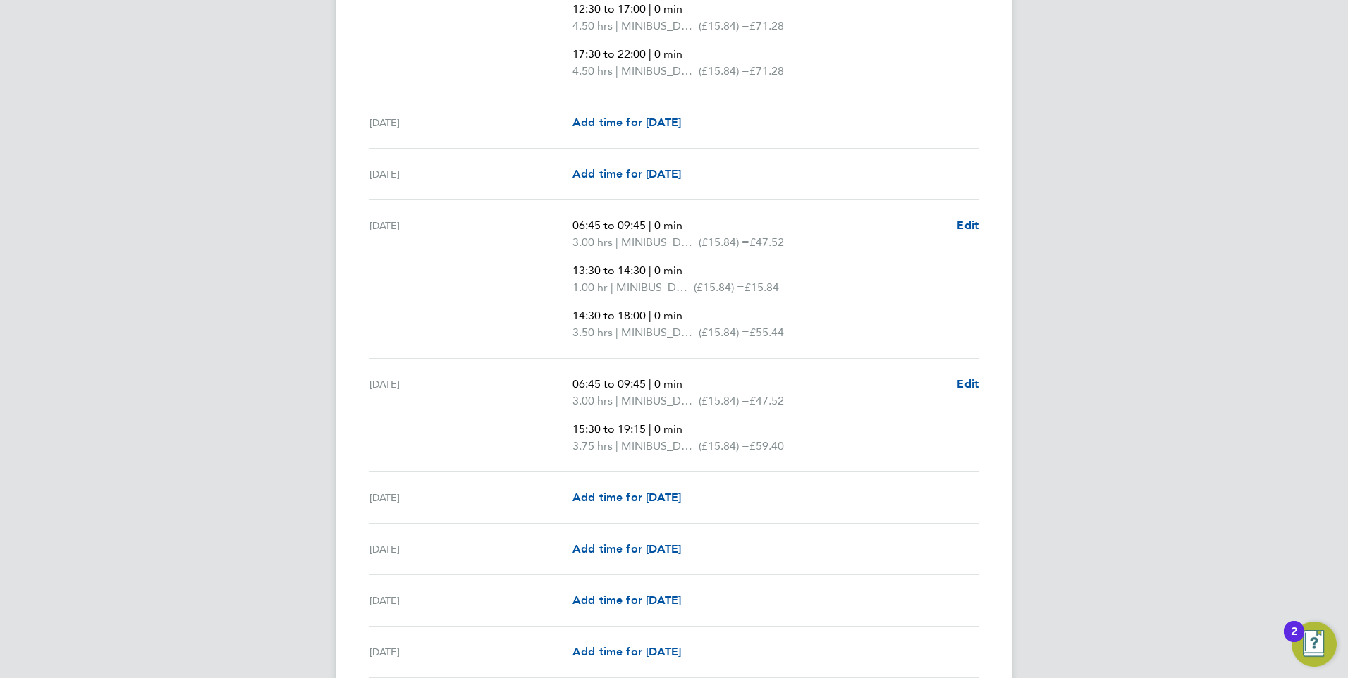
scroll to position [1692, 0]
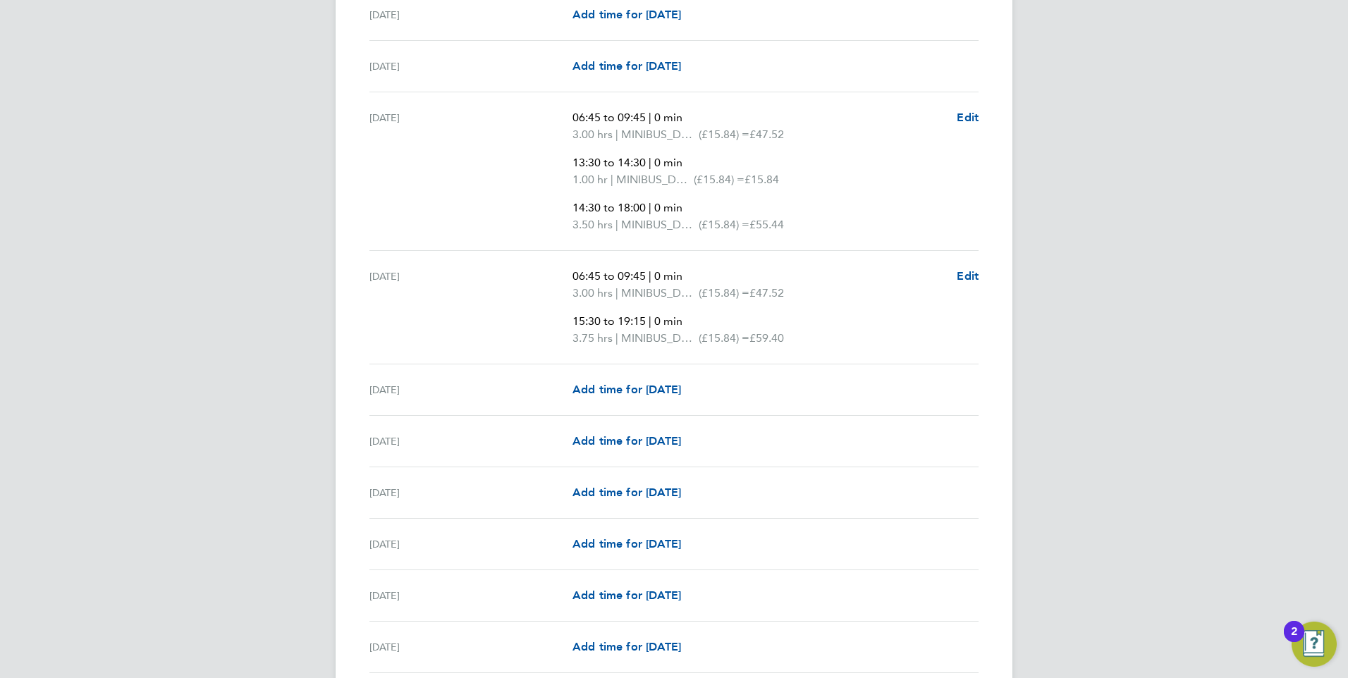
scroll to position [1833, 0]
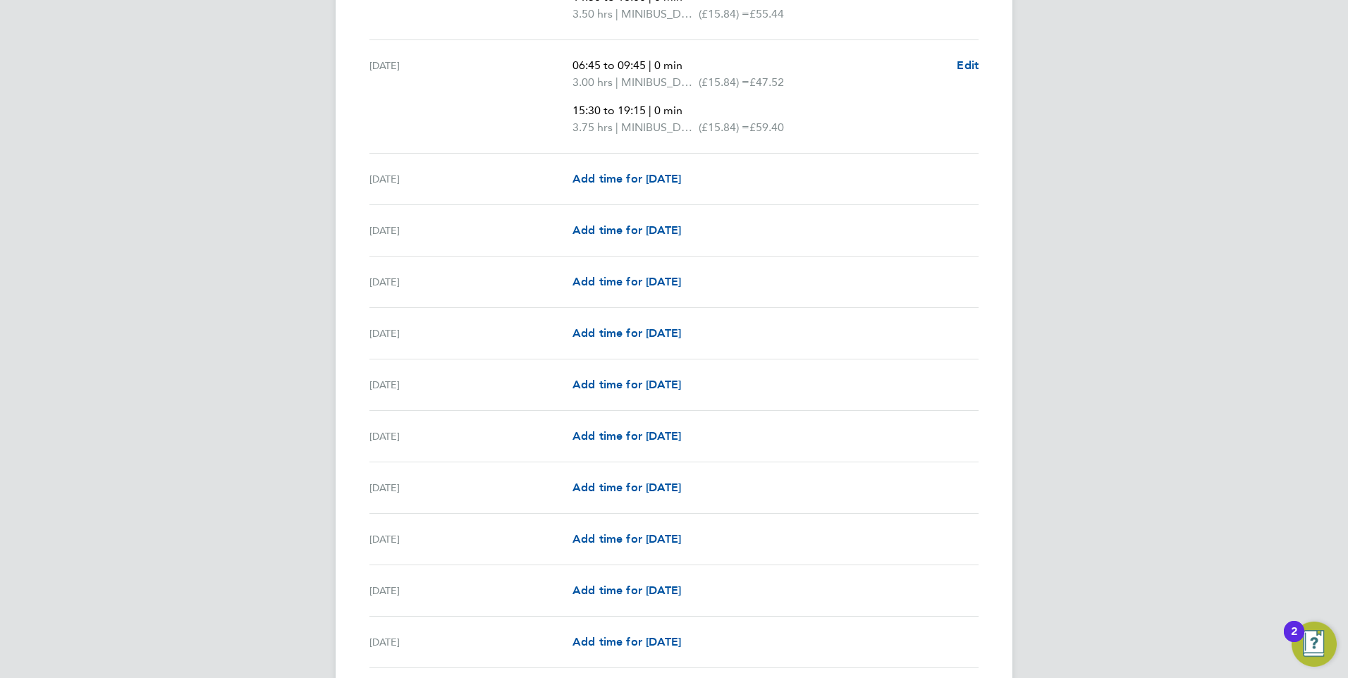
scroll to position [2045, 0]
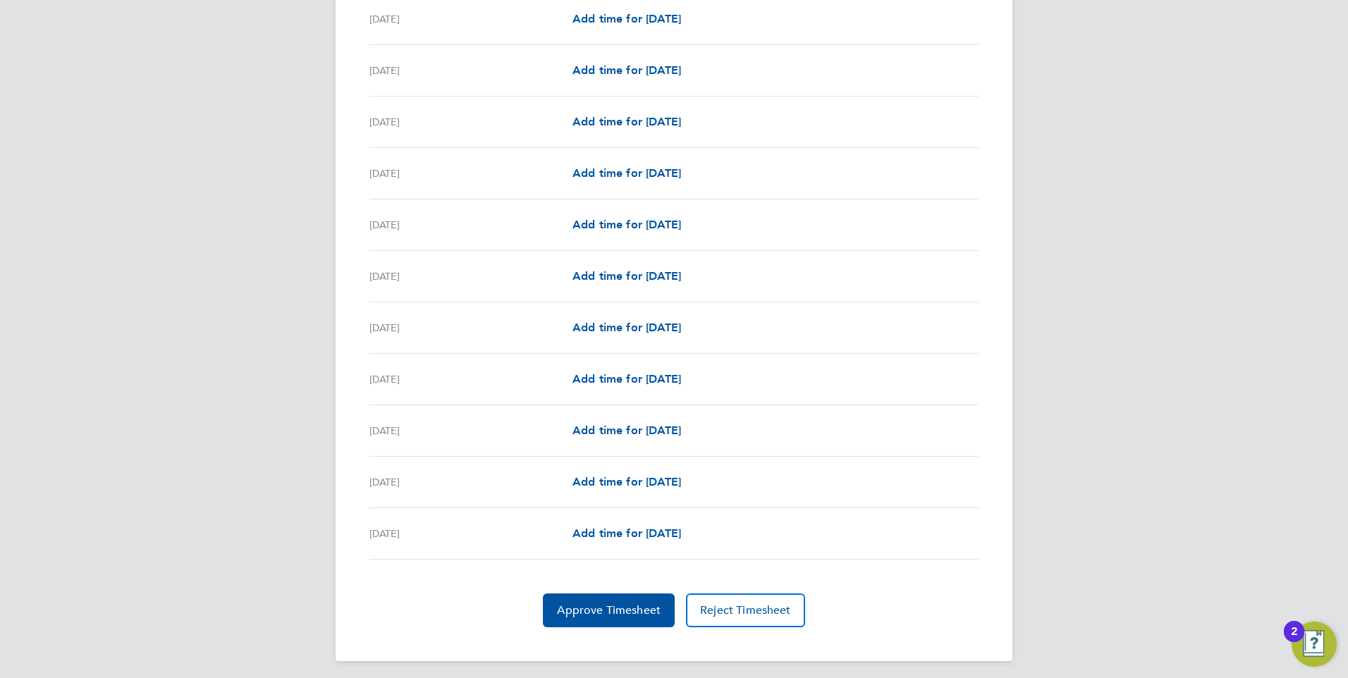
scroll to position [2202, 0]
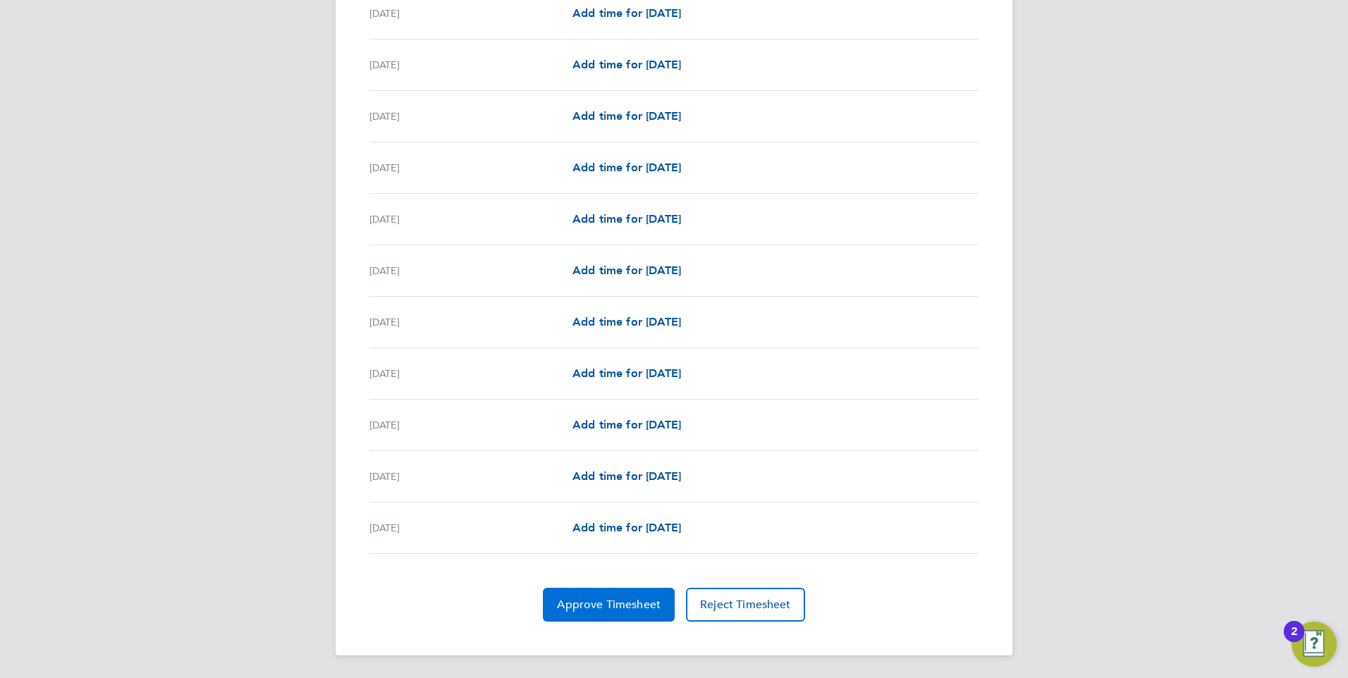
click at [601, 604] on span "Approve Timesheet" at bounding box center [609, 605] width 104 height 14
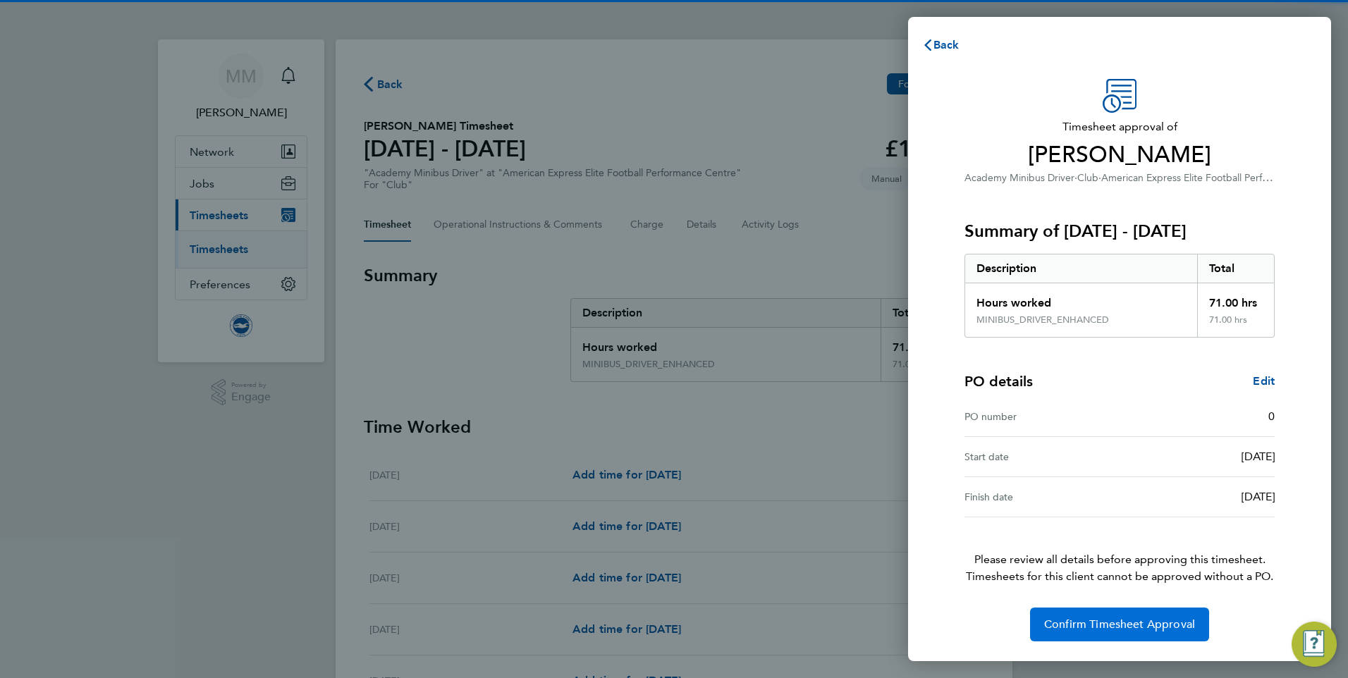
click at [1116, 626] on span "Confirm Timesheet Approval" at bounding box center [1119, 625] width 151 height 14
